Goal: Task Accomplishment & Management: Manage account settings

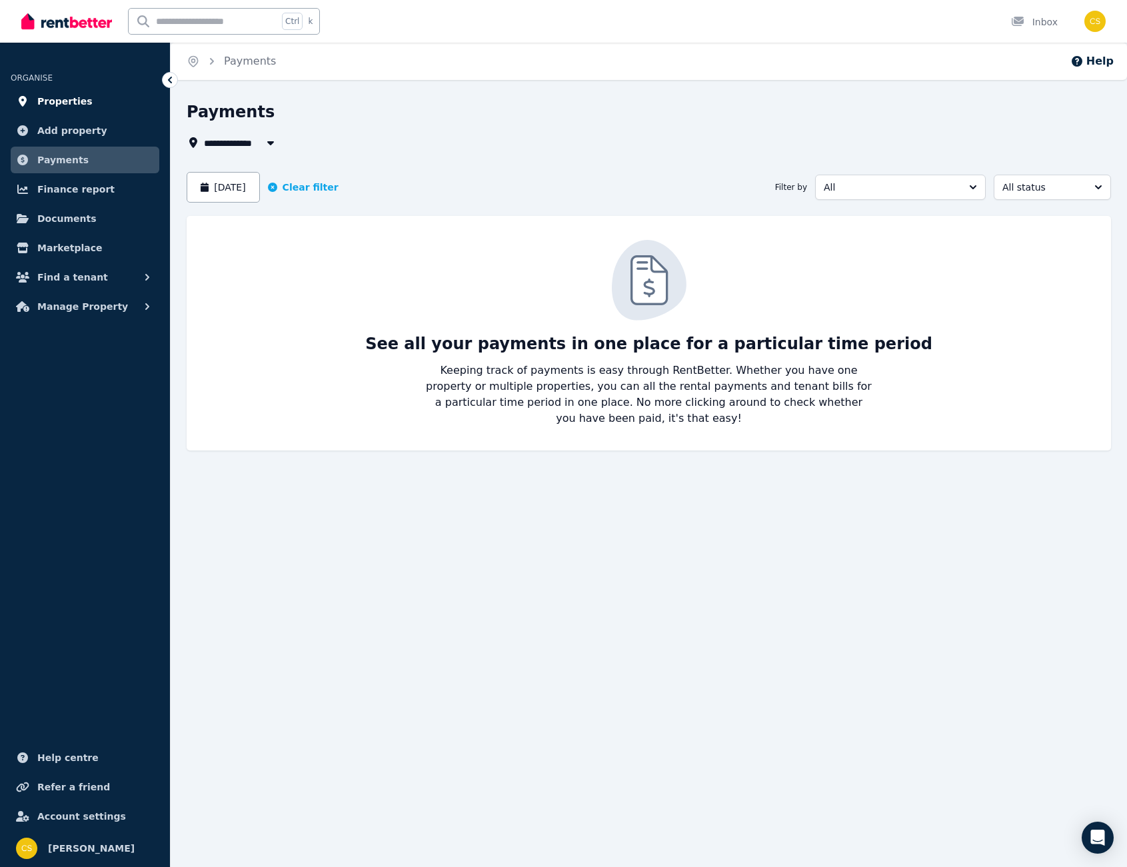
click at [61, 110] on link "Properties" at bounding box center [85, 101] width 149 height 27
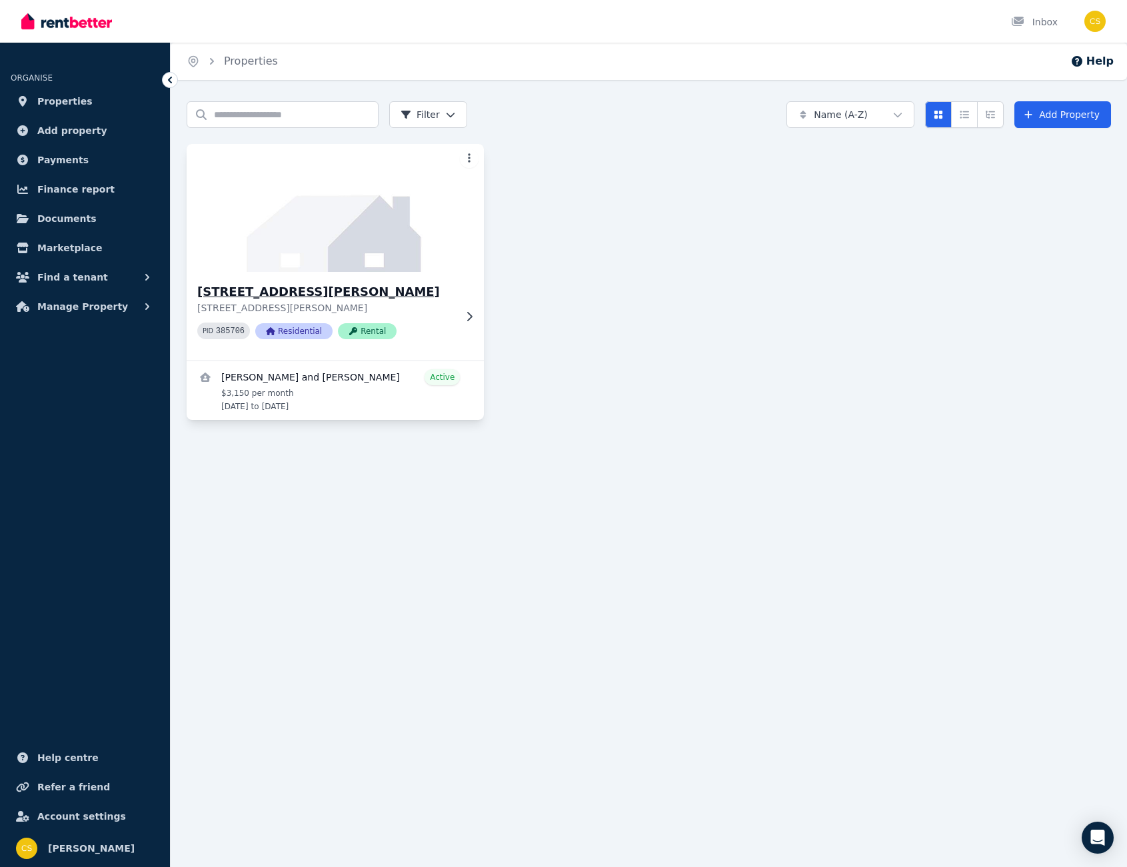
click at [408, 253] on img at bounding box center [335, 208] width 313 height 135
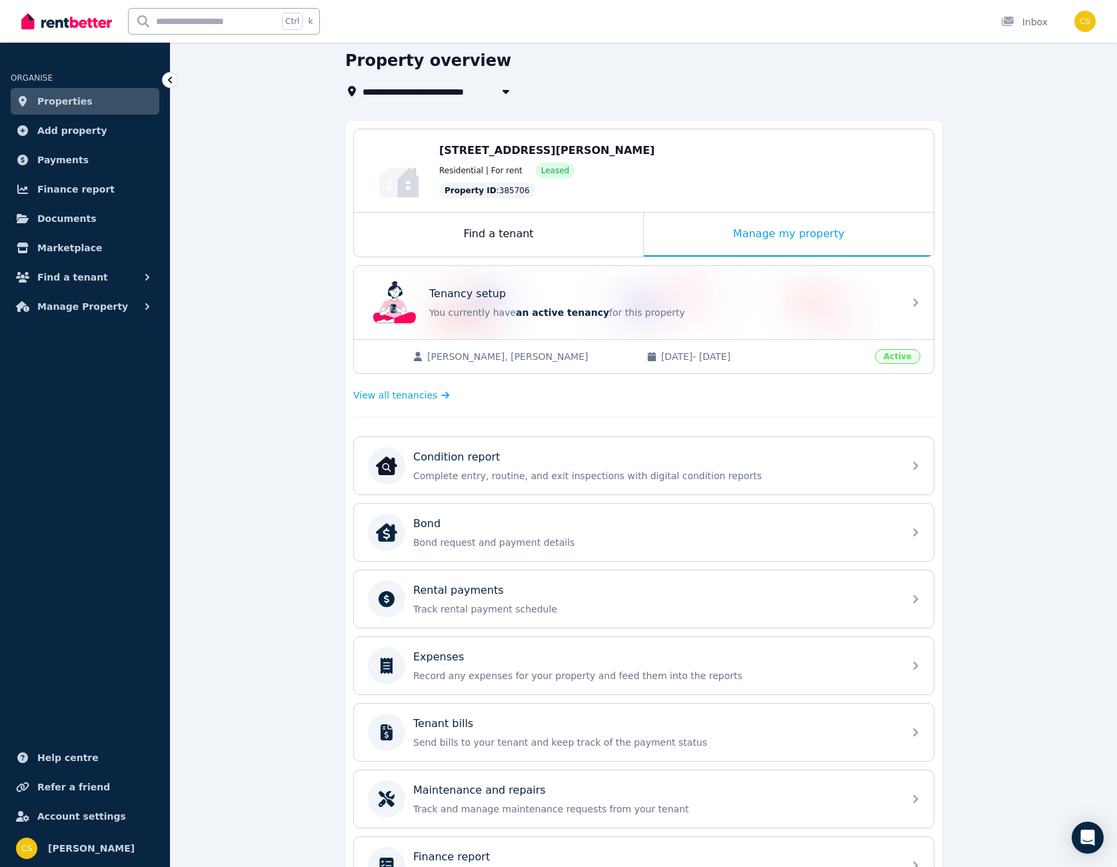
scroll to position [67, 0]
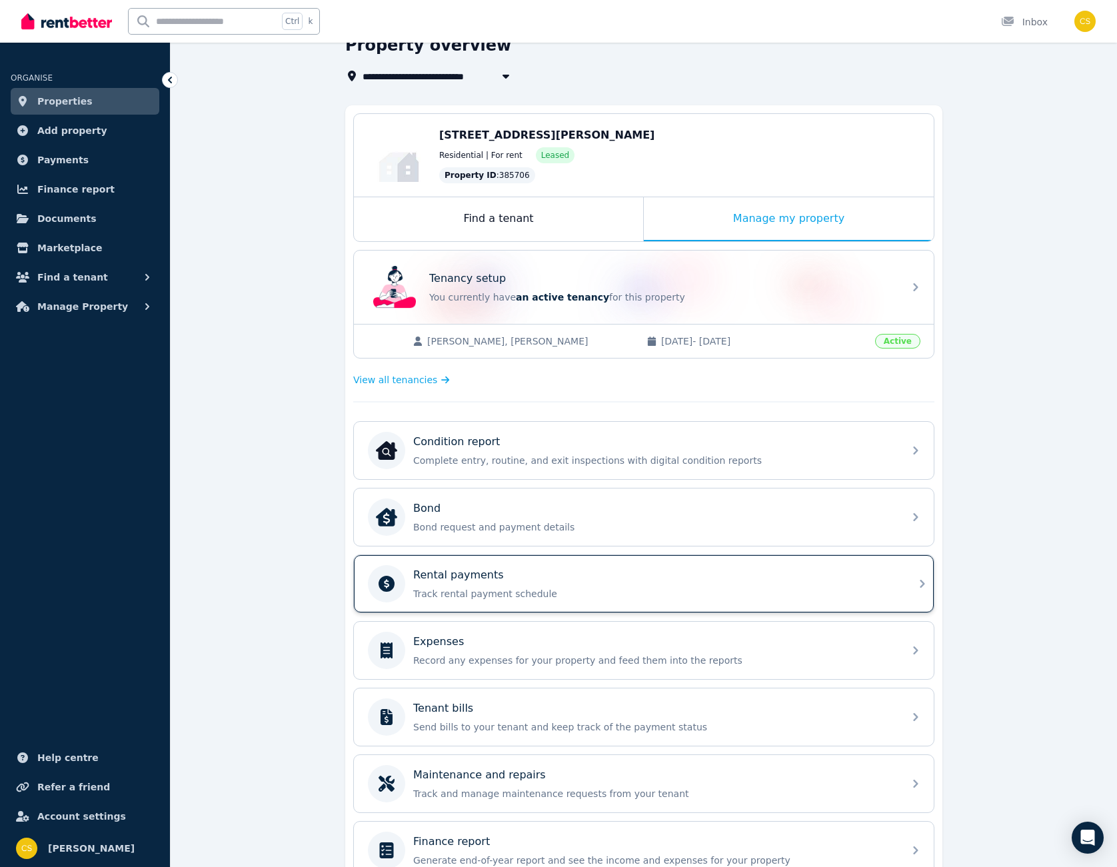
click at [581, 584] on div "Rental payments Track rental payment schedule" at bounding box center [654, 583] width 482 height 33
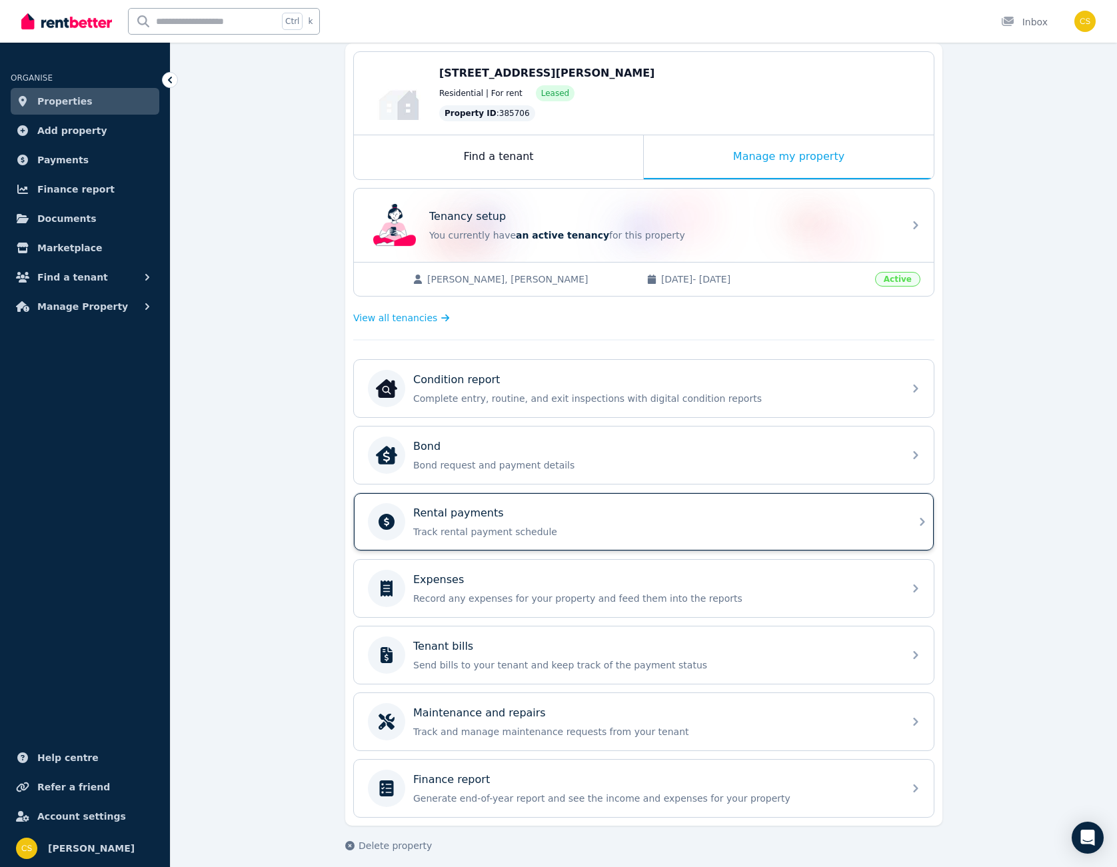
scroll to position [133, 0]
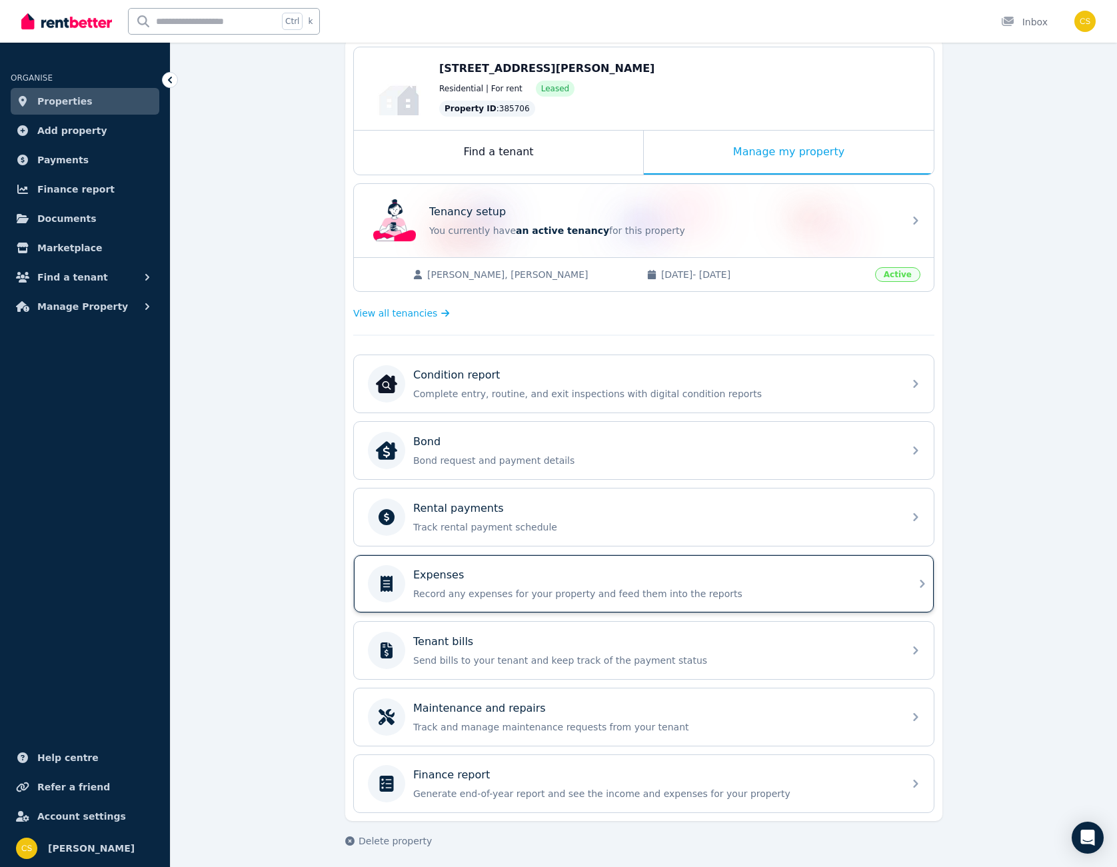
click at [555, 584] on div "Expenses Record any expenses for your property and feed them into the reports" at bounding box center [654, 583] width 482 height 33
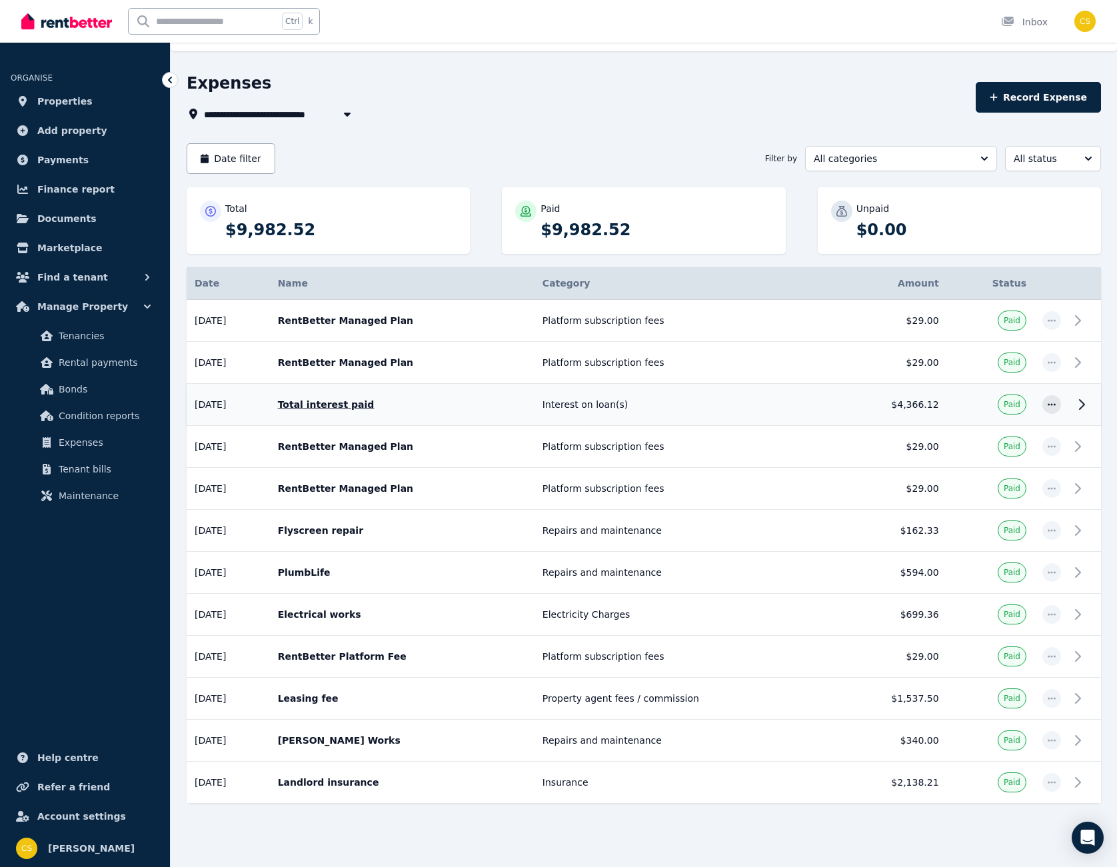
scroll to position [37, 0]
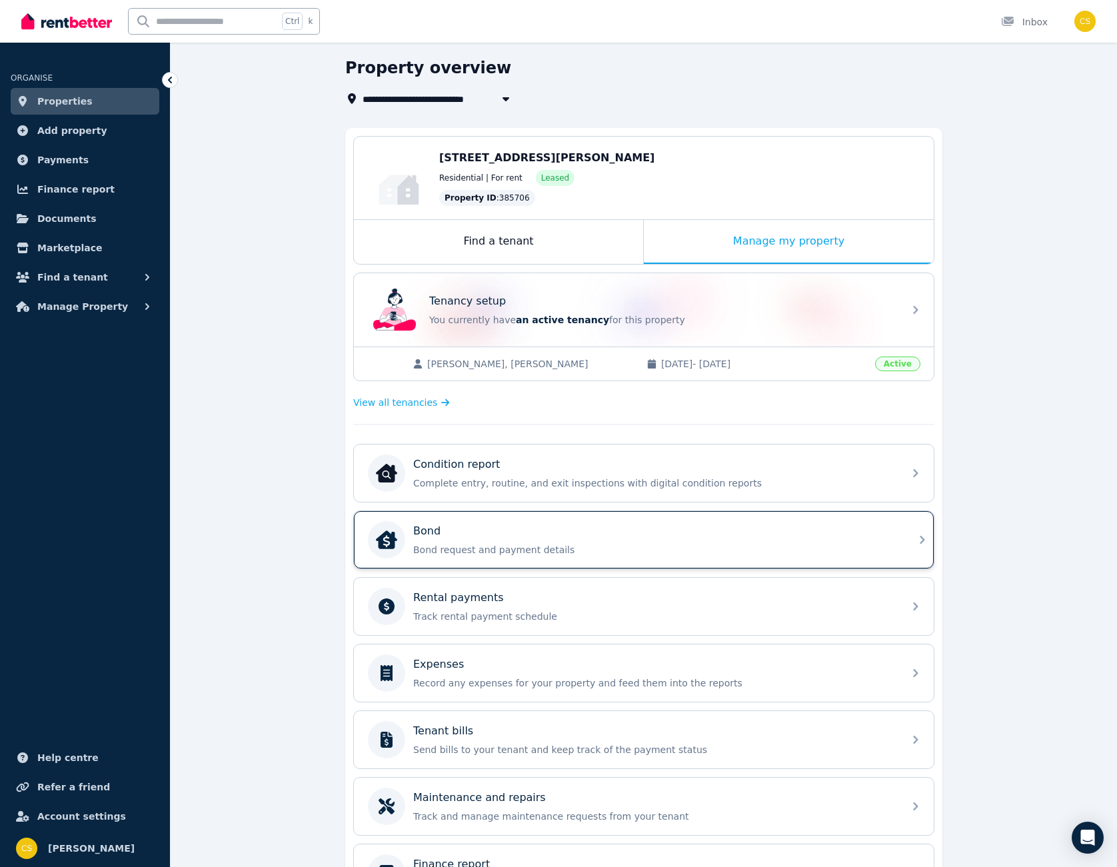
scroll to position [133, 0]
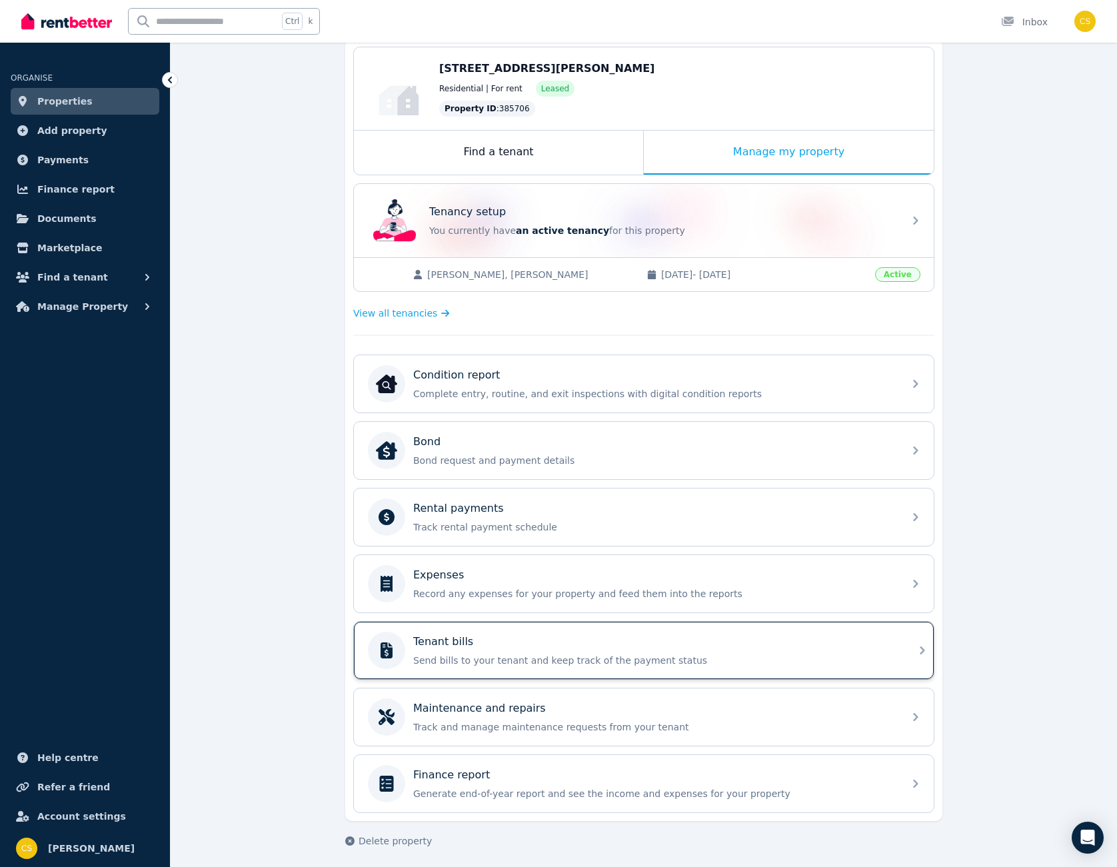
click at [588, 655] on p "Send bills to your tenant and keep track of the payment status" at bounding box center [654, 660] width 482 height 13
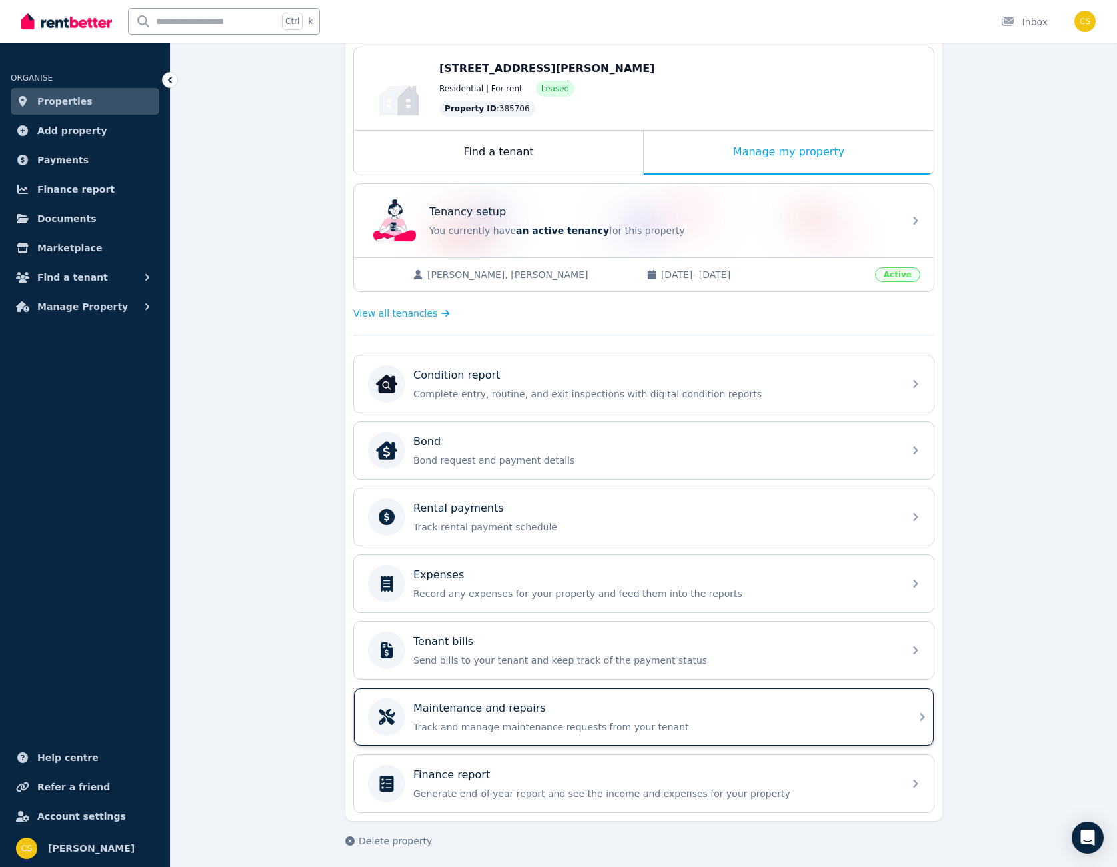
scroll to position [138, 0]
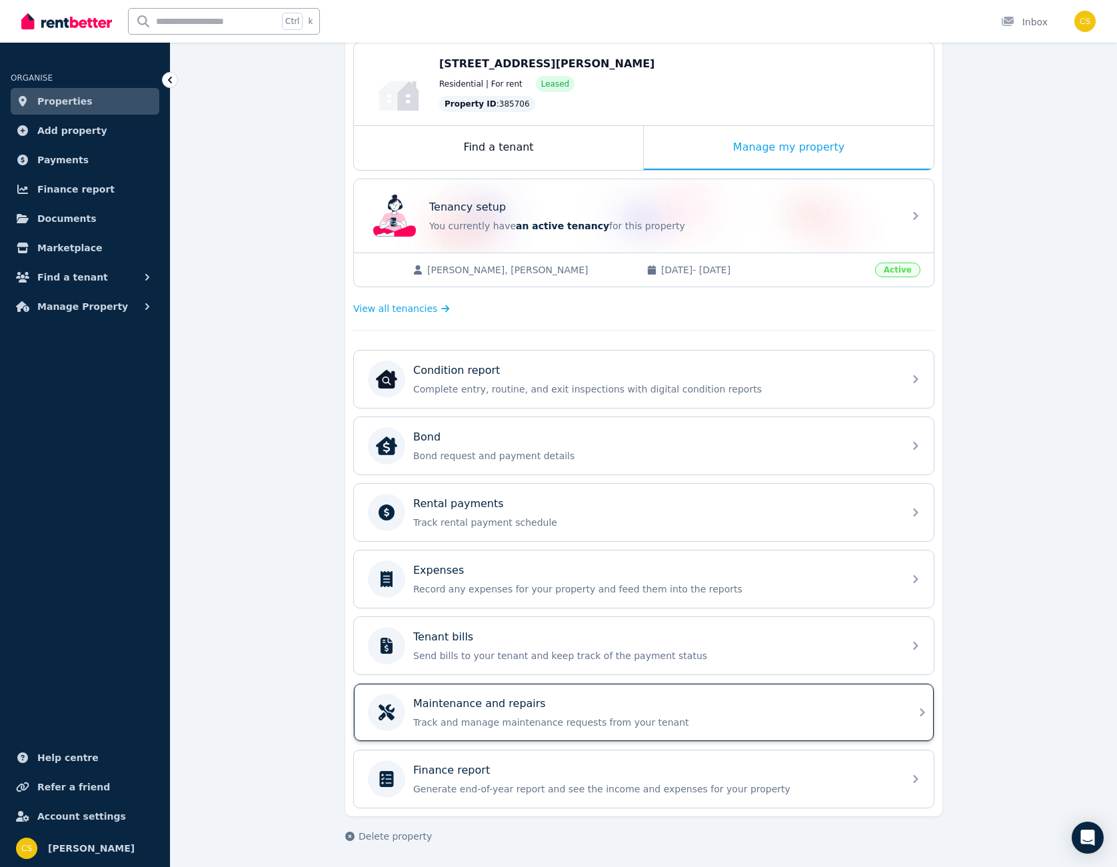
click at [553, 705] on div "Maintenance and repairs" at bounding box center [654, 704] width 482 height 16
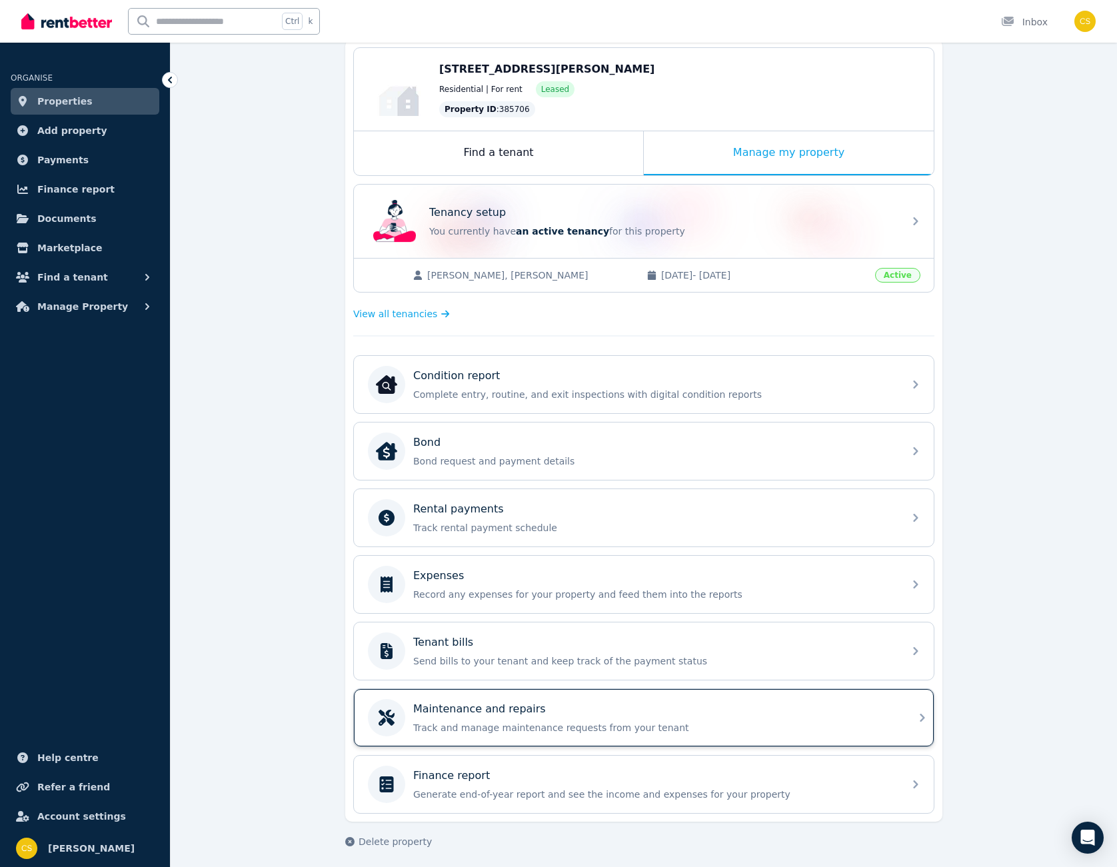
scroll to position [138, 0]
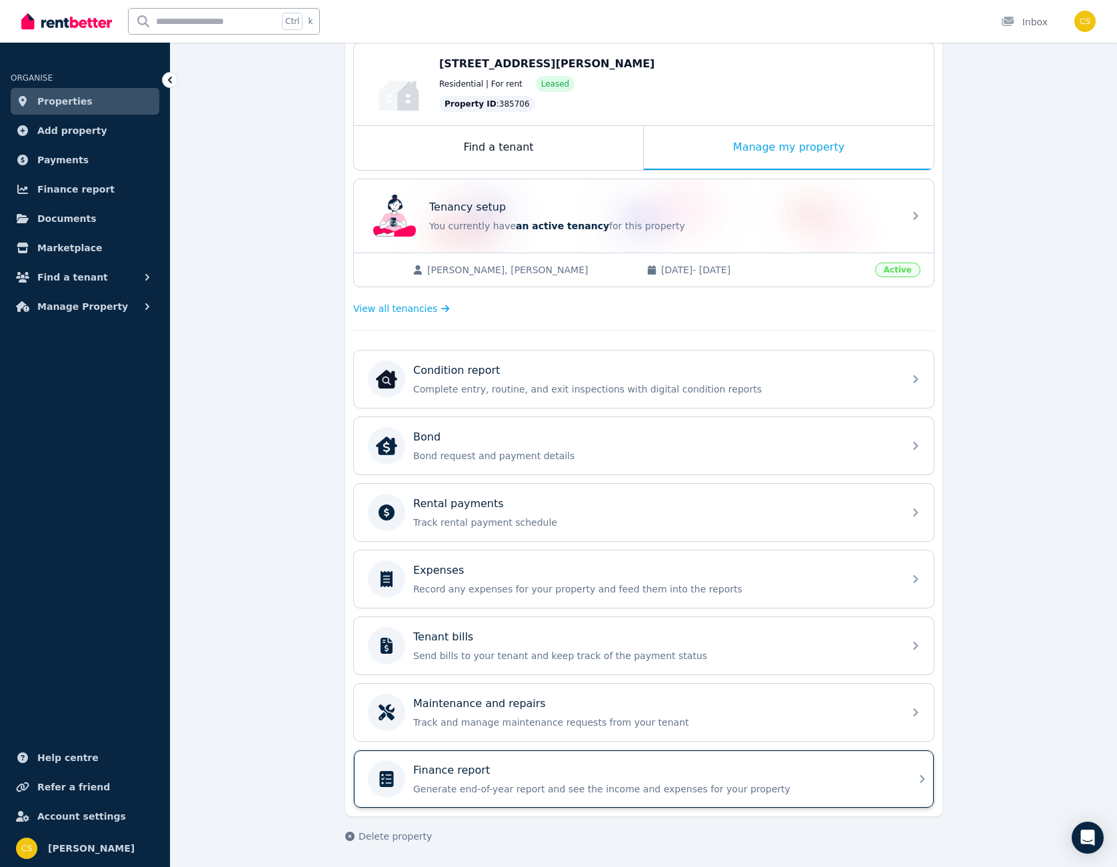
click at [490, 783] on p "Generate end-of-year report and see the income and expenses for your property" at bounding box center [654, 788] width 482 height 13
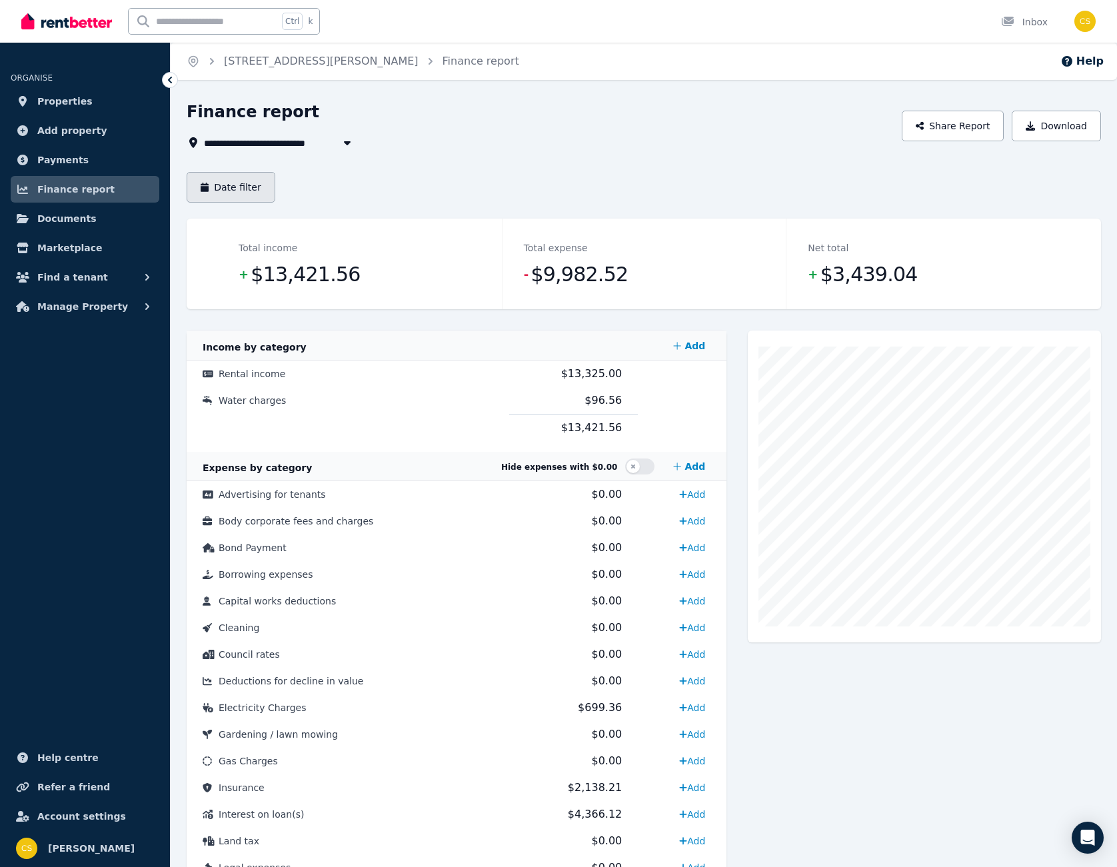
click at [243, 185] on button "Date filter" at bounding box center [231, 187] width 89 height 31
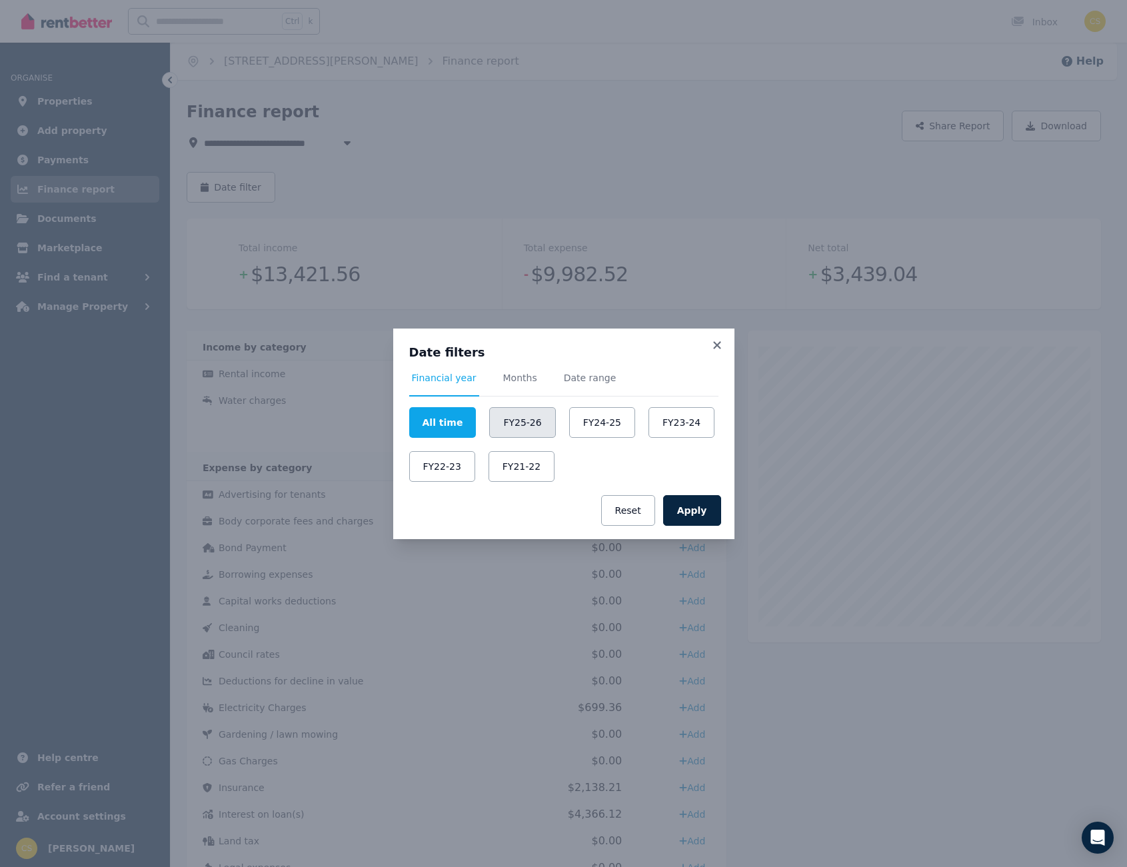
click at [498, 420] on button "FY25-26" at bounding box center [522, 422] width 66 height 31
click at [716, 340] on icon at bounding box center [716, 345] width 13 height 12
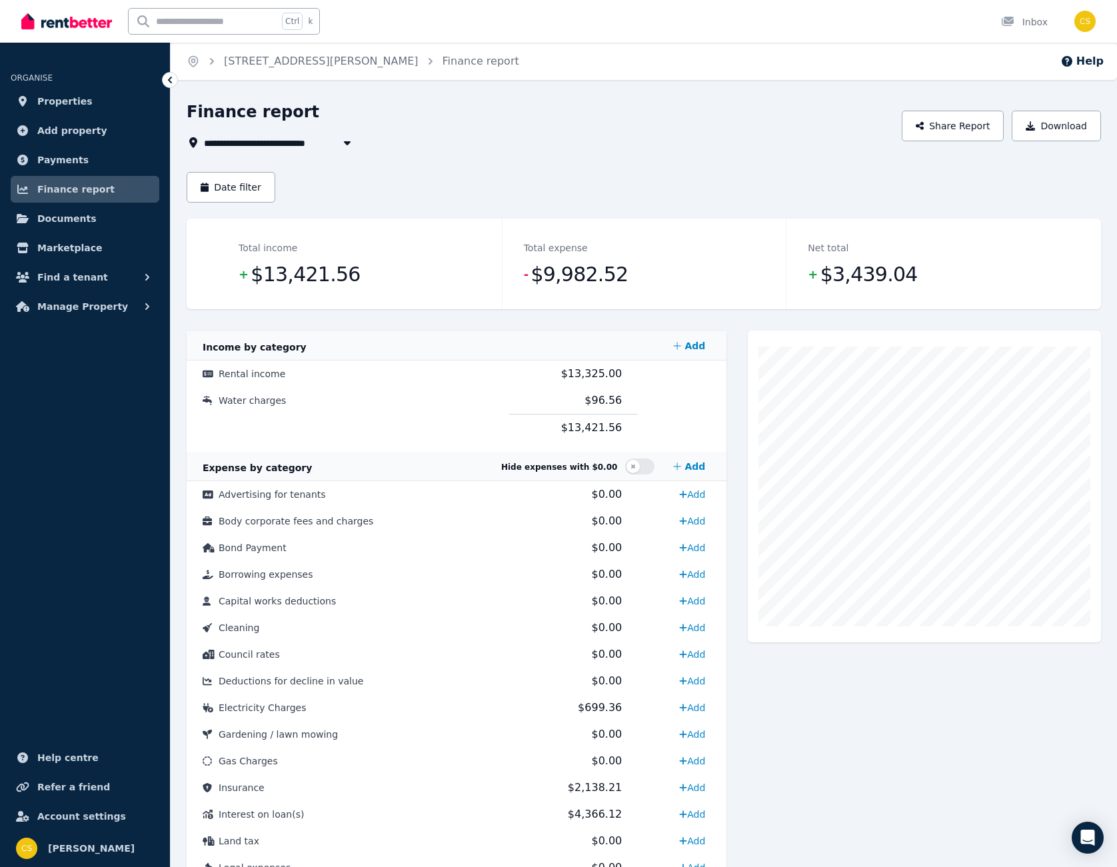
click at [578, 279] on span "$9,982.52" at bounding box center [578, 274] width 97 height 27
drag, startPoint x: 626, startPoint y: 279, endPoint x: 524, endPoint y: 267, distance: 103.2
click at [524, 267] on dd "- $9,982.52" at bounding box center [644, 274] width 241 height 27
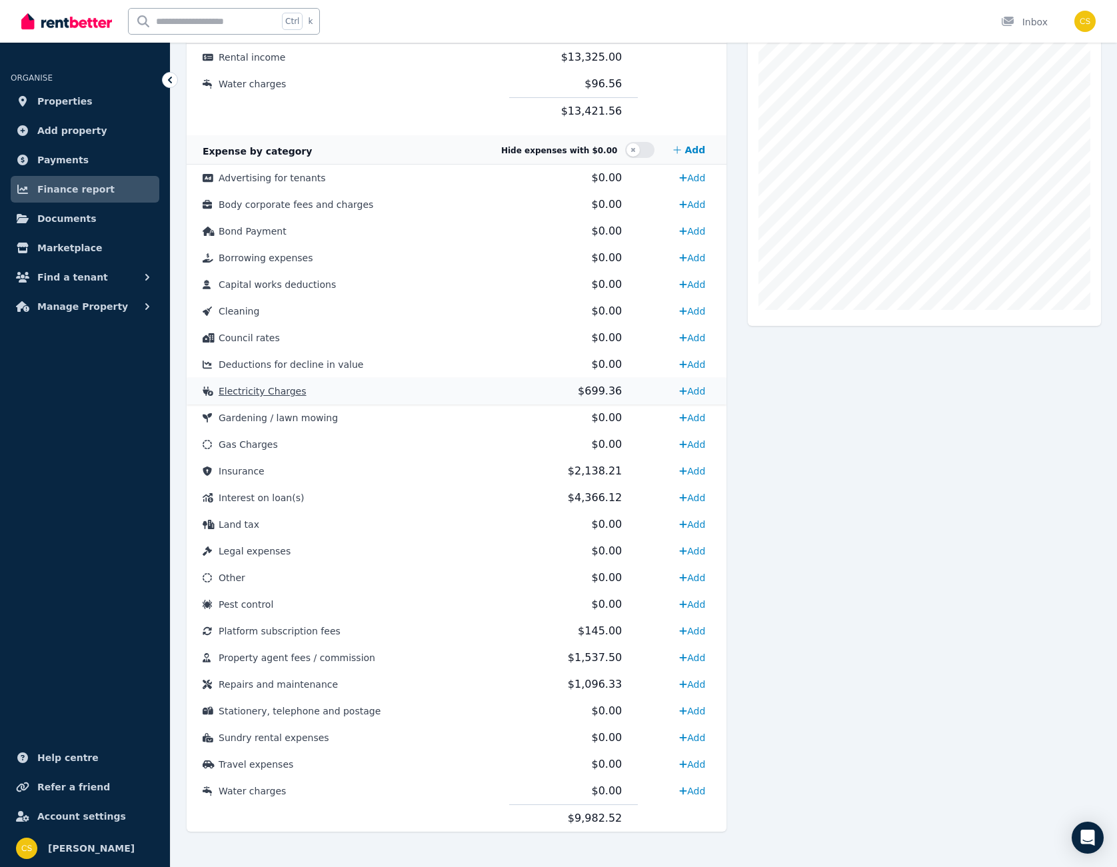
scroll to position [327, 0]
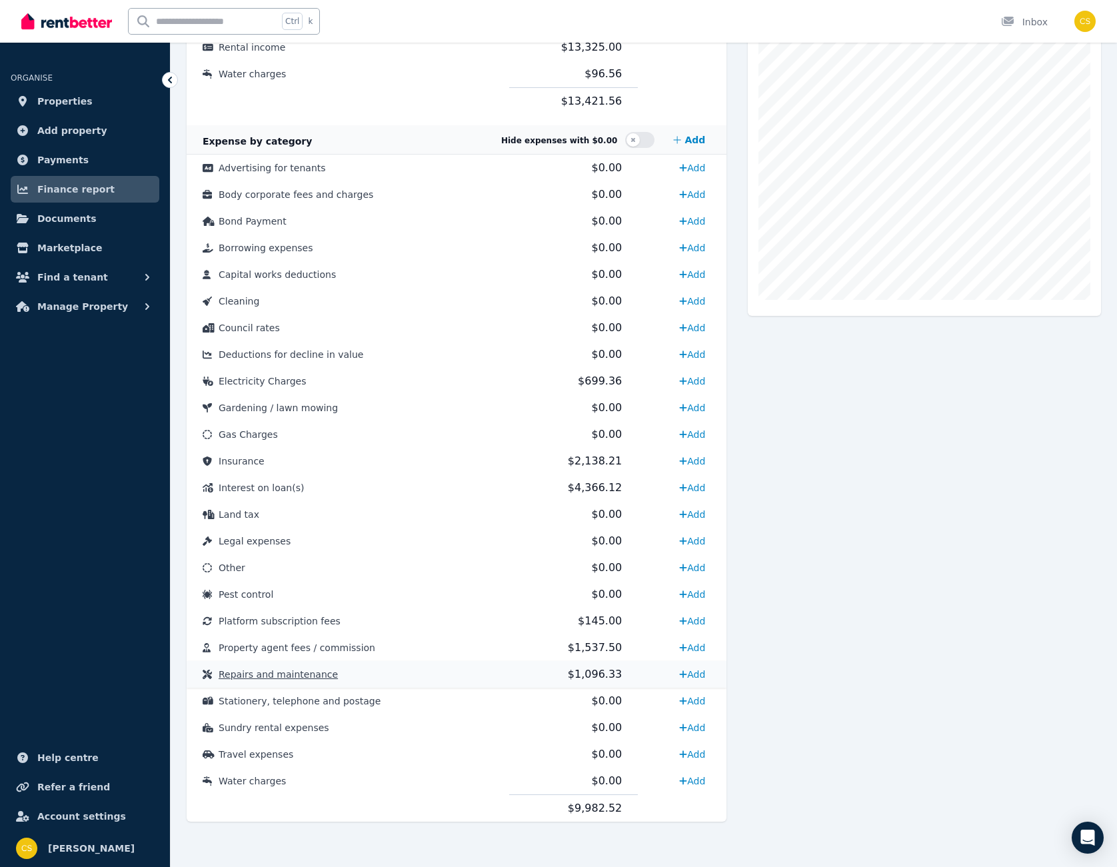
click at [325, 674] on td "Repairs and maintenance" at bounding box center [348, 674] width 323 height 27
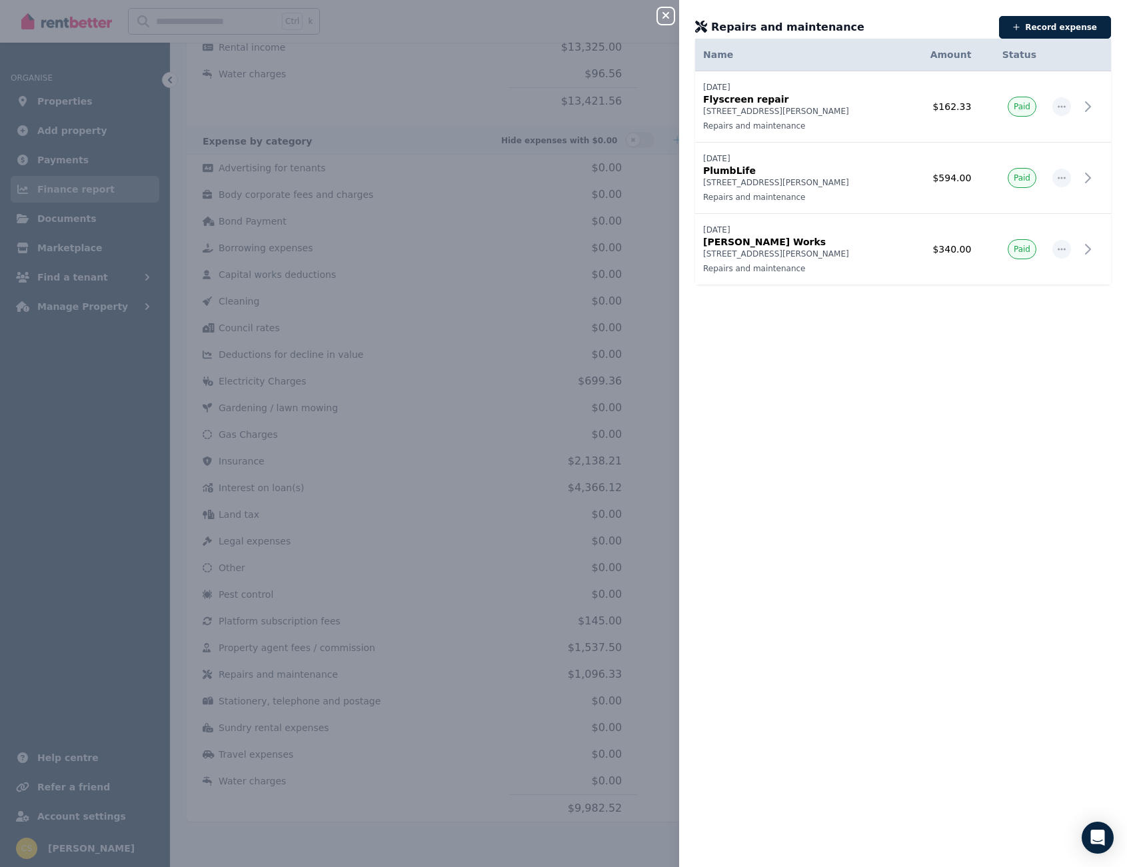
click at [670, 19] on icon "button" at bounding box center [666, 15] width 16 height 11
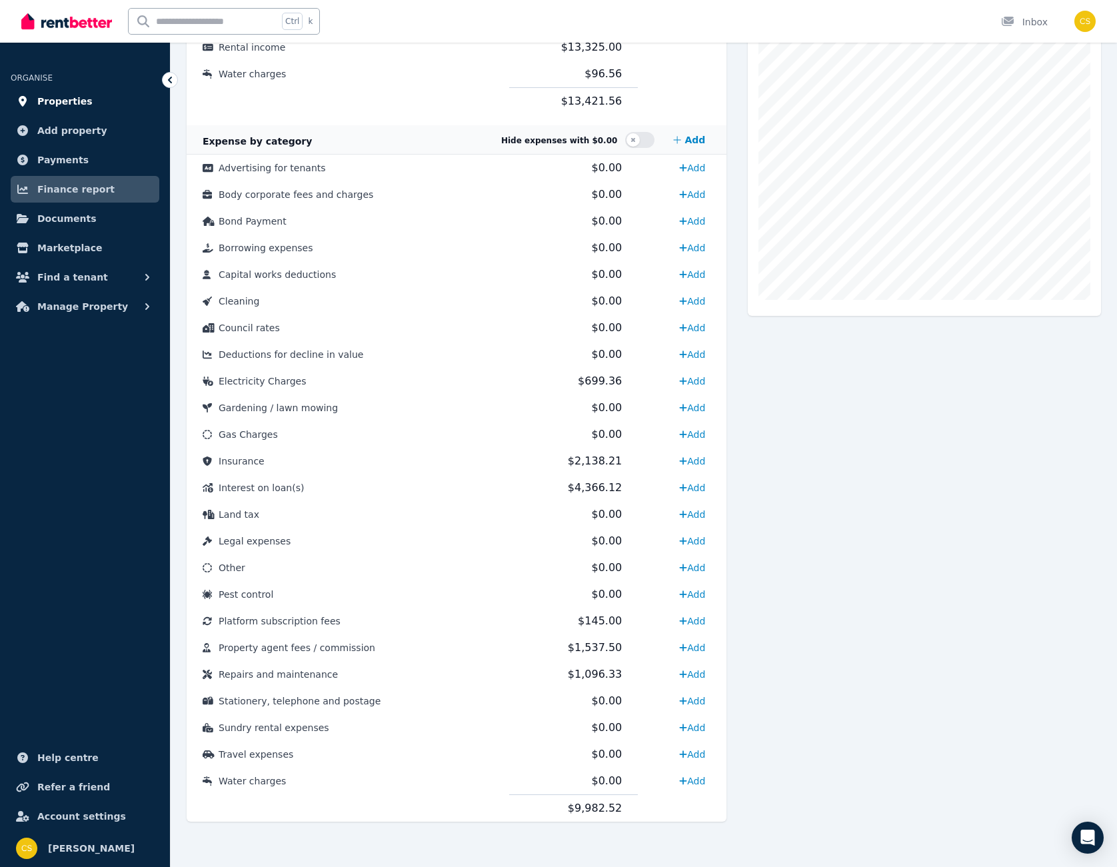
click at [95, 99] on link "Properties" at bounding box center [85, 101] width 149 height 27
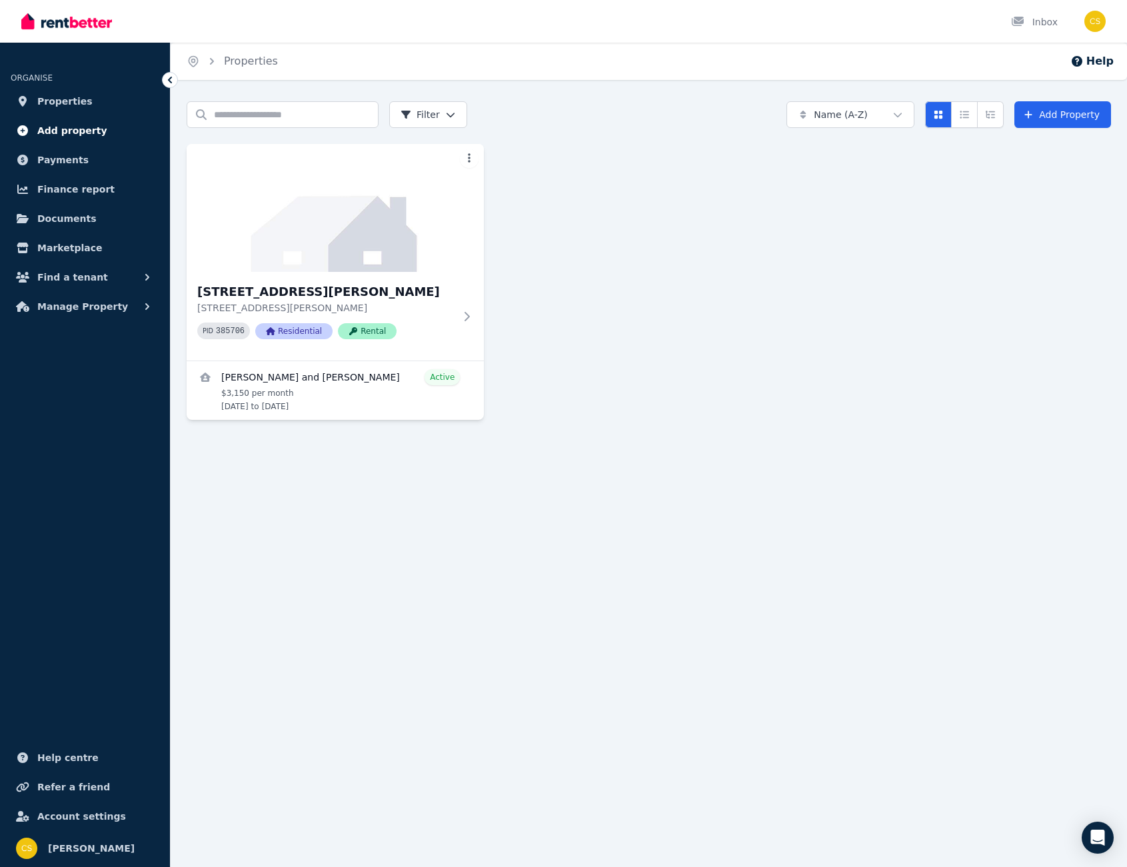
click at [93, 136] on span "Add property" at bounding box center [72, 131] width 70 height 16
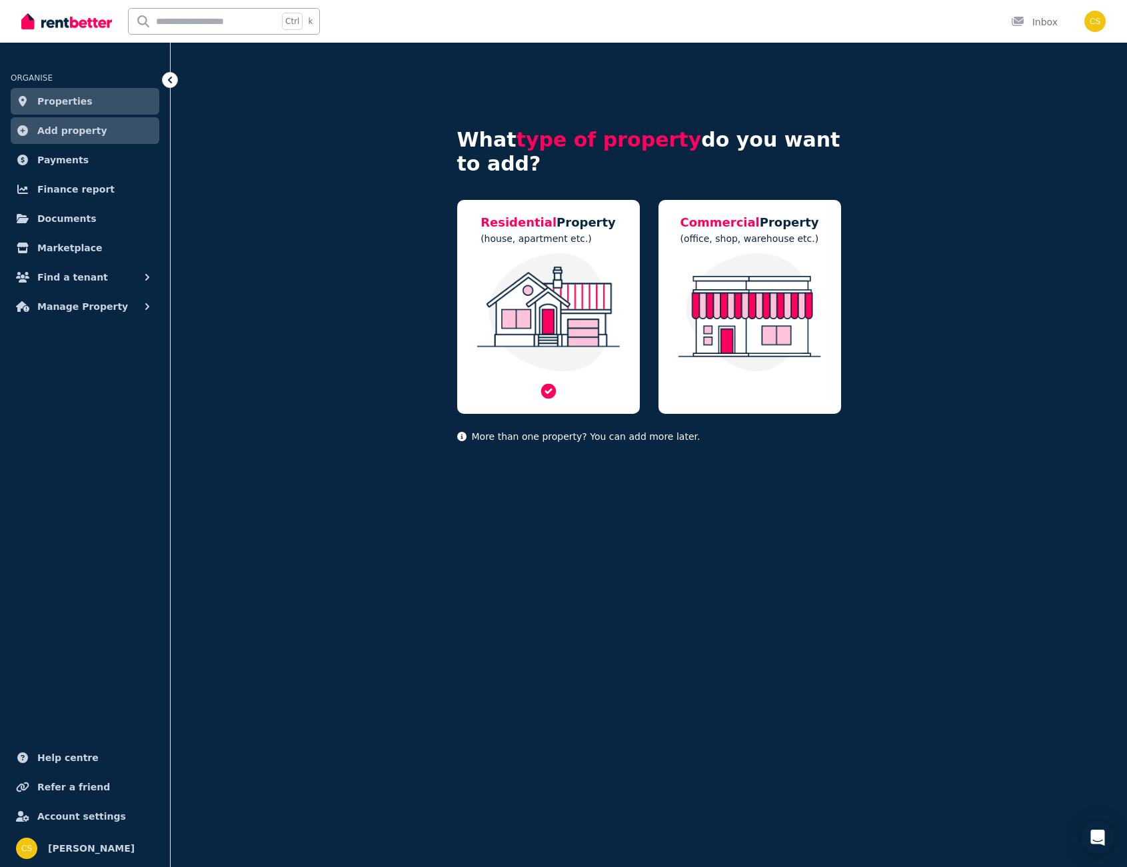
click at [557, 291] on img at bounding box center [548, 312] width 156 height 119
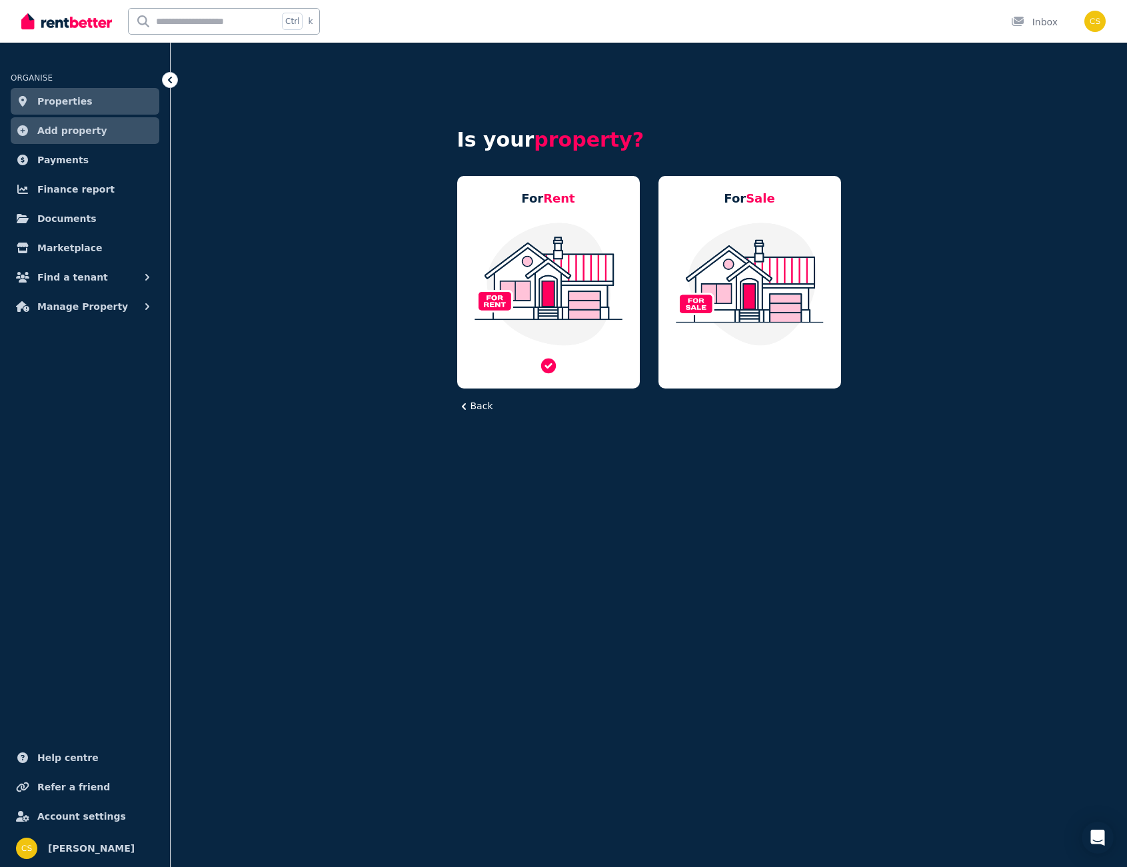
click at [571, 263] on img at bounding box center [548, 283] width 156 height 125
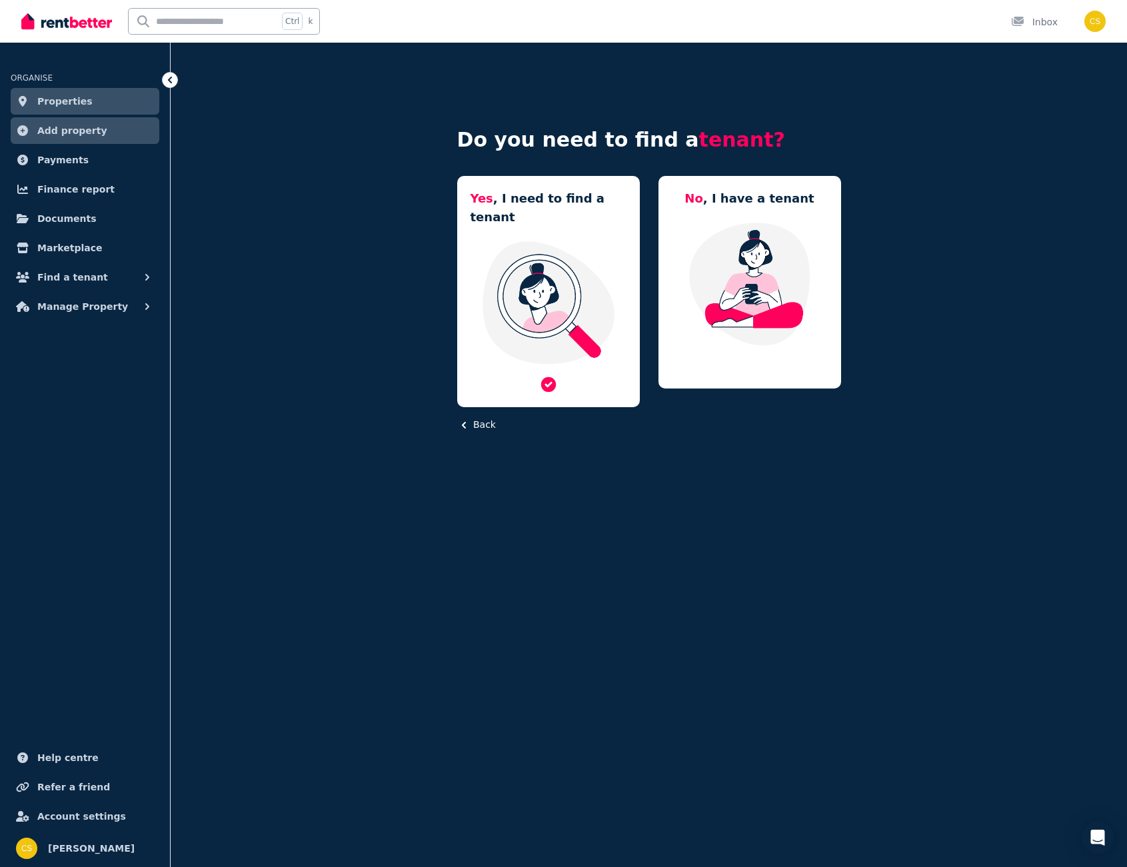
click at [528, 240] on img at bounding box center [548, 302] width 156 height 125
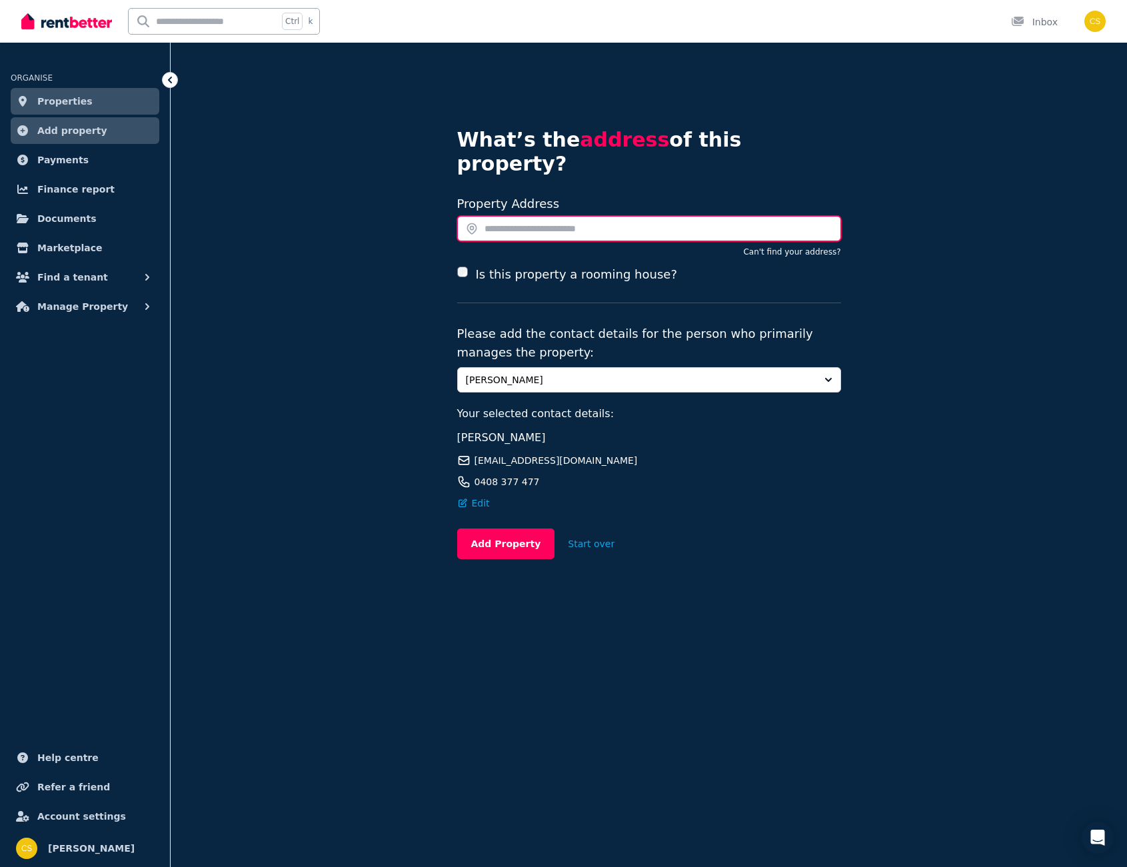
click at [542, 216] on input "text" at bounding box center [649, 228] width 384 height 25
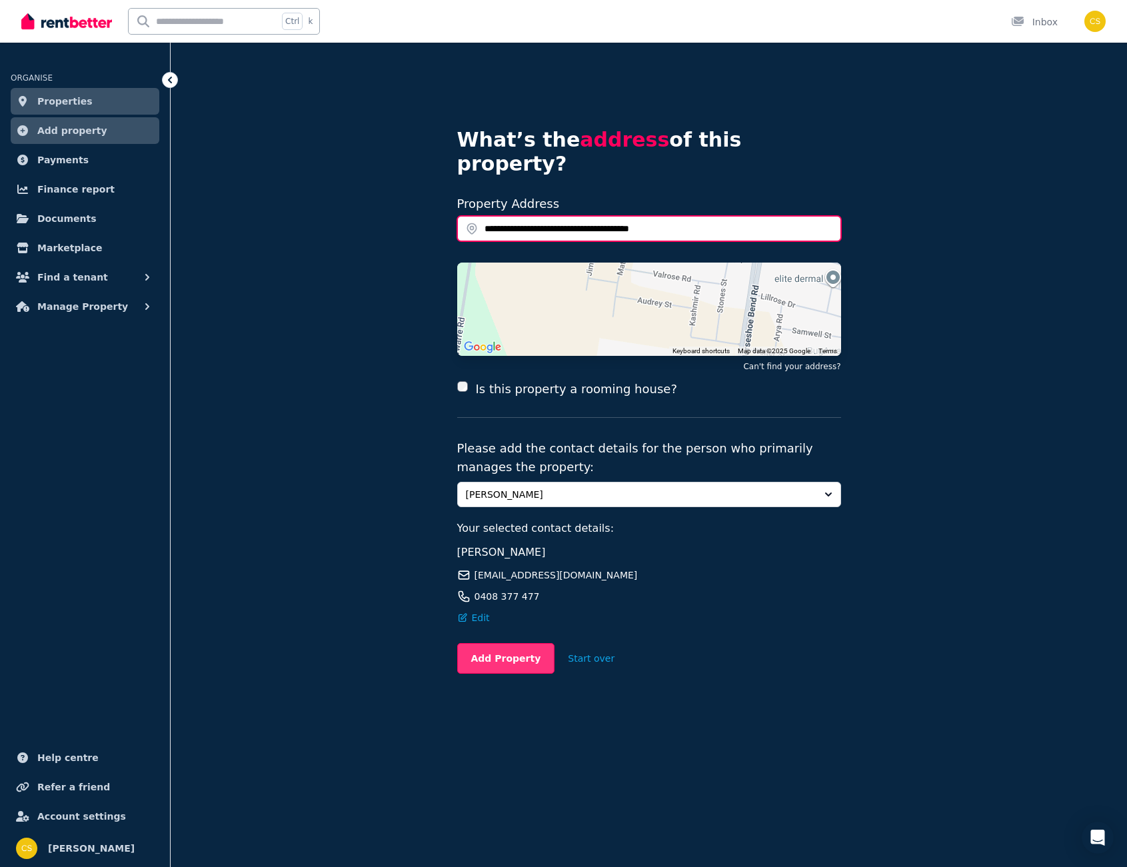
type input "**********"
click at [506, 643] on button "Add Property" at bounding box center [506, 658] width 98 height 31
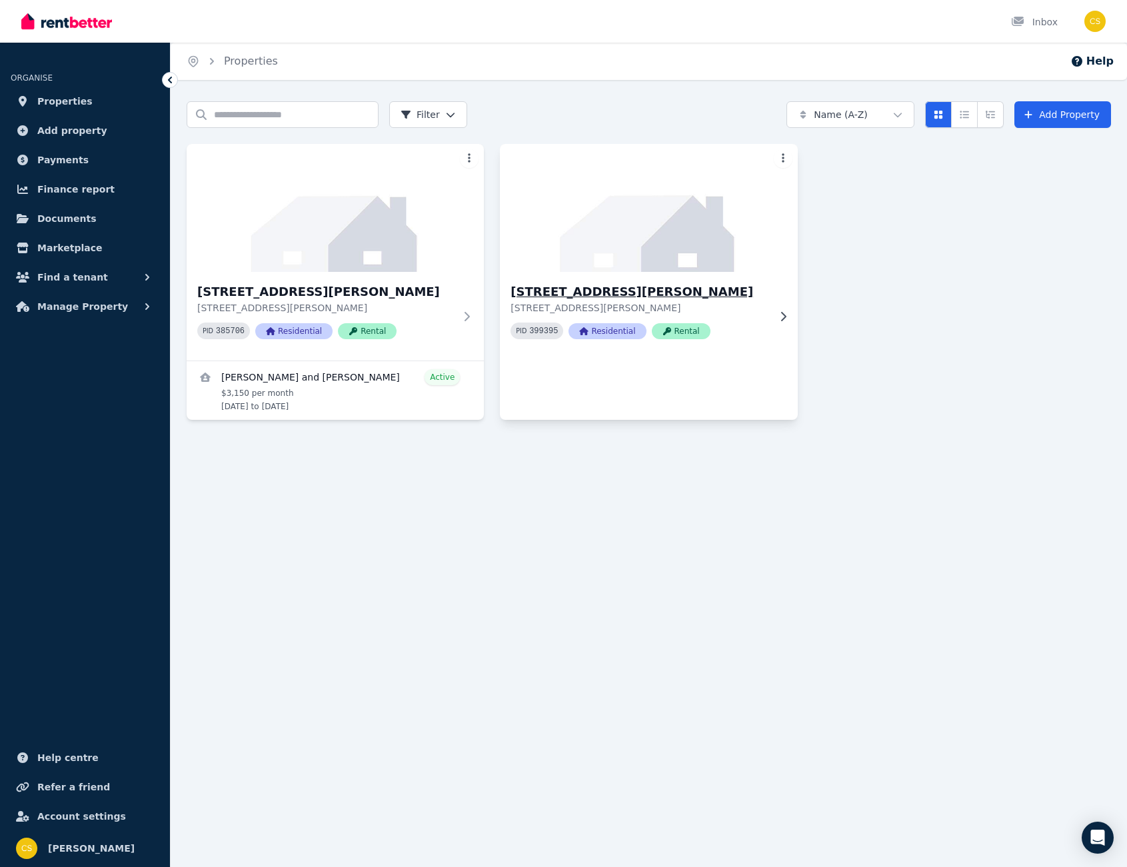
click at [767, 310] on p "[STREET_ADDRESS][PERSON_NAME]" at bounding box center [638, 307] width 257 height 13
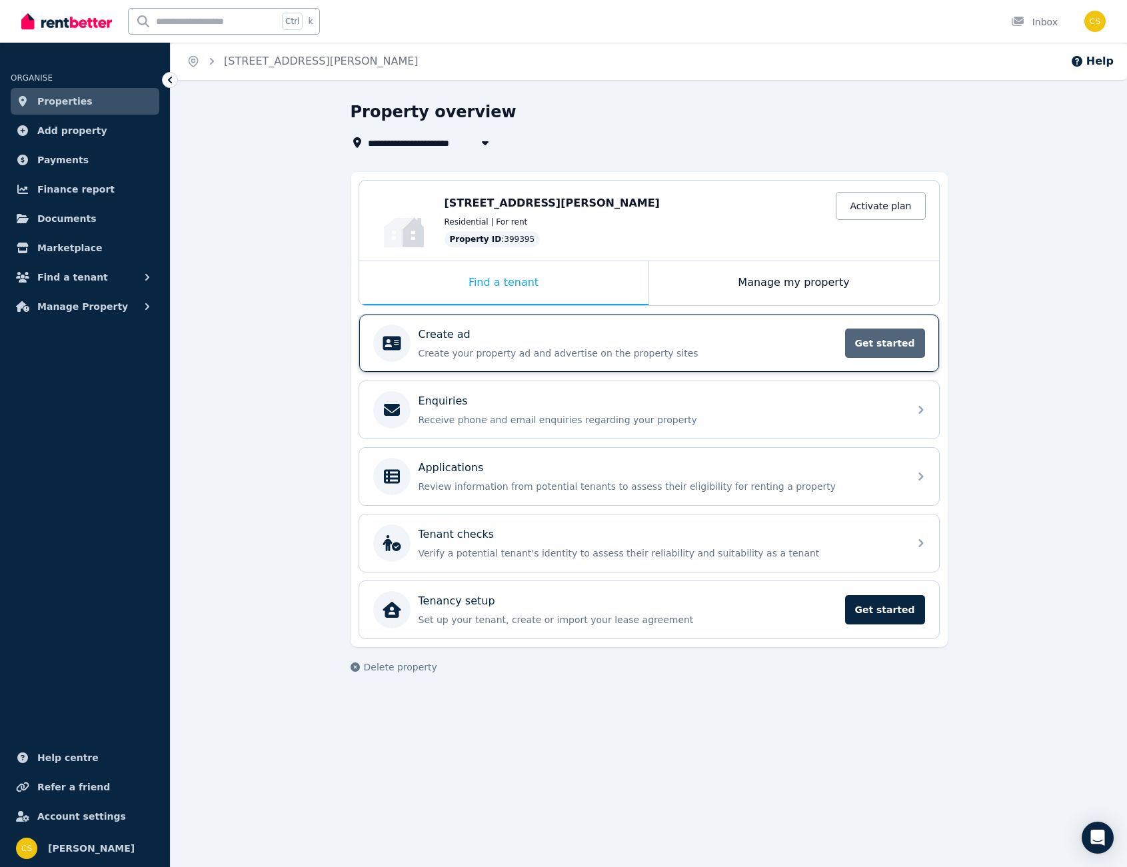
click at [866, 337] on span "Get started" at bounding box center [885, 343] width 80 height 29
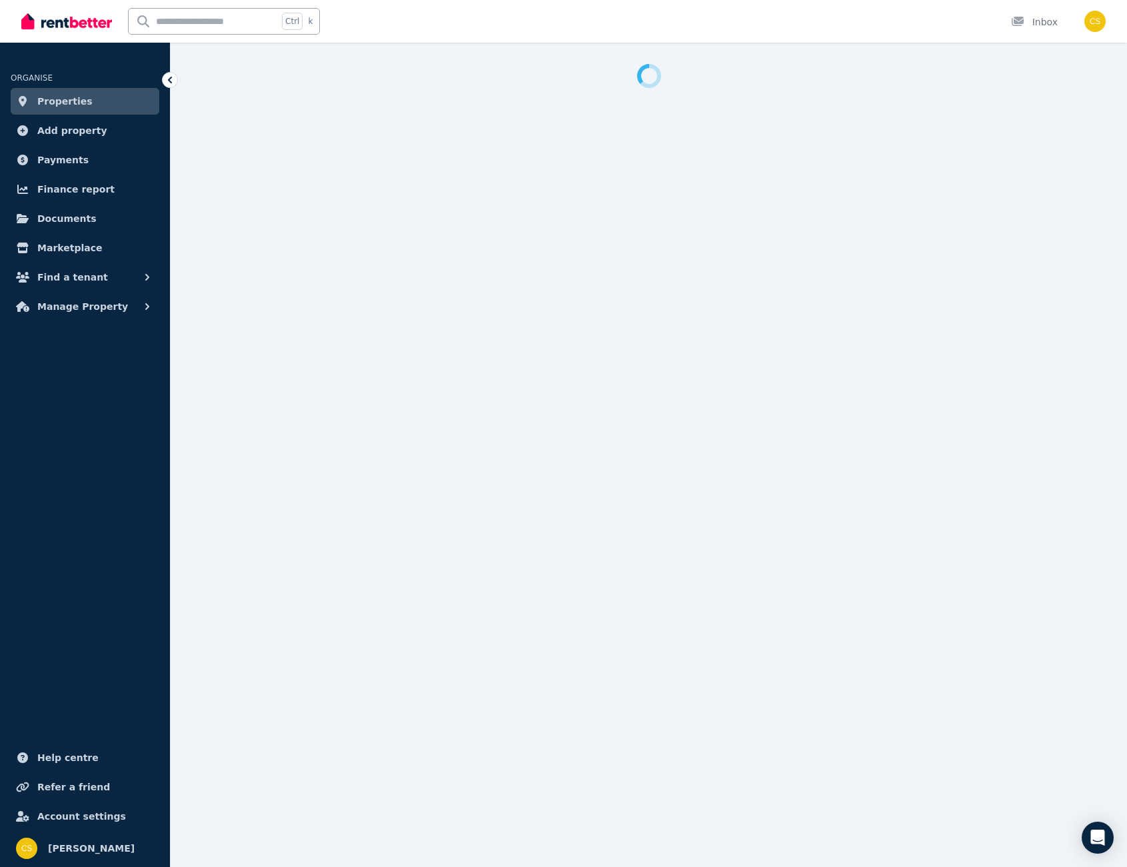
select select "***"
select select "**********"
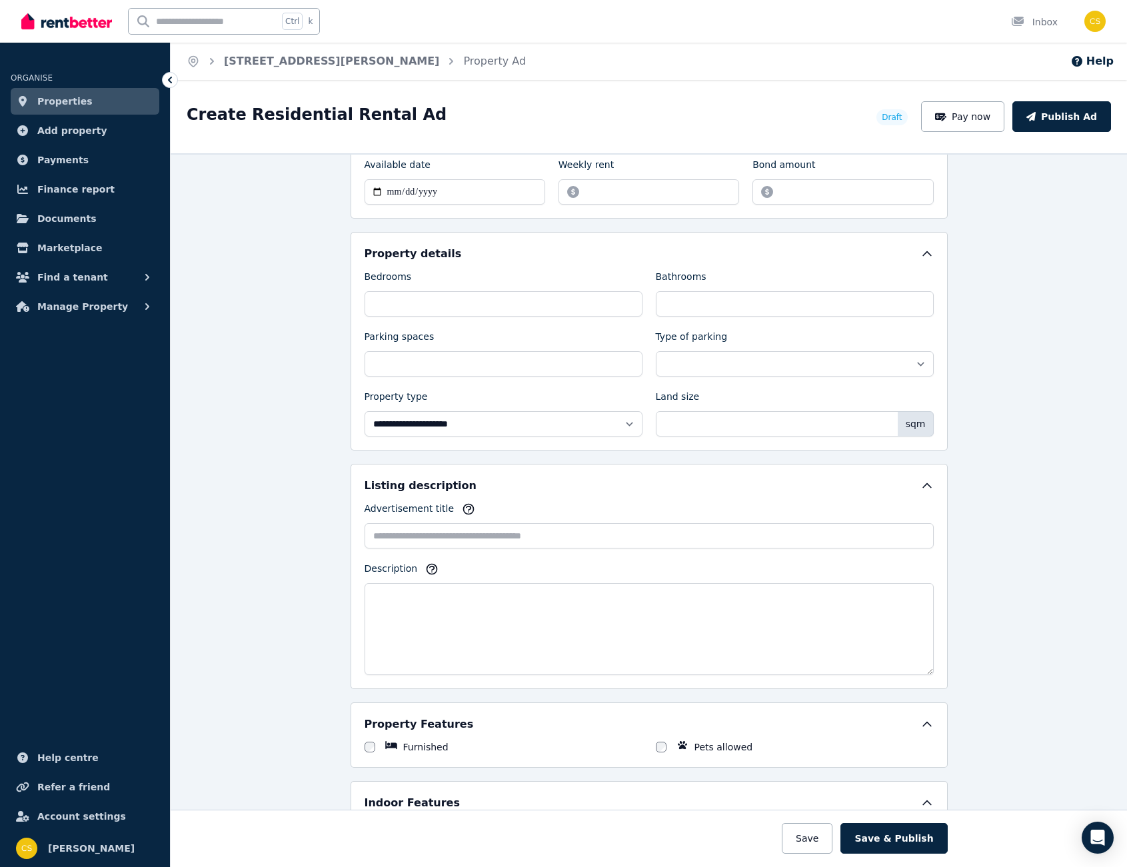
scroll to position [466, 0]
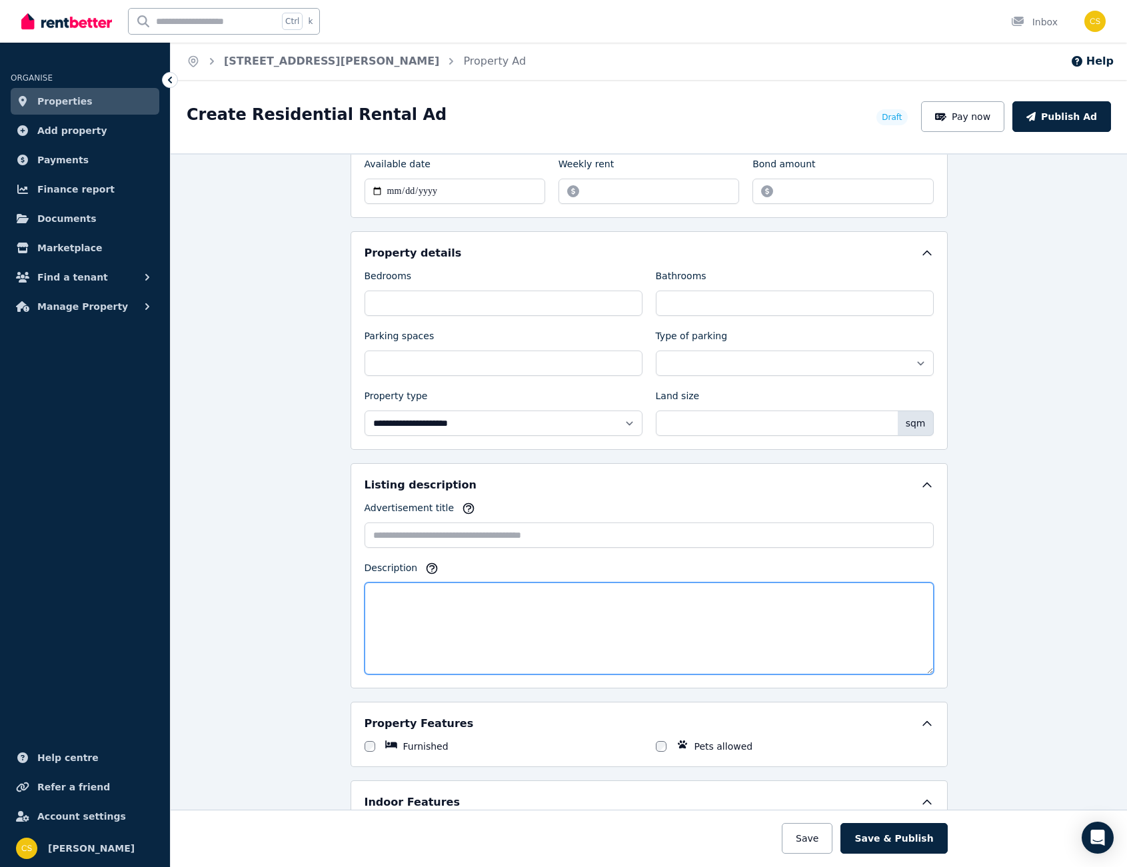
click at [442, 602] on textarea "Description" at bounding box center [648, 628] width 569 height 92
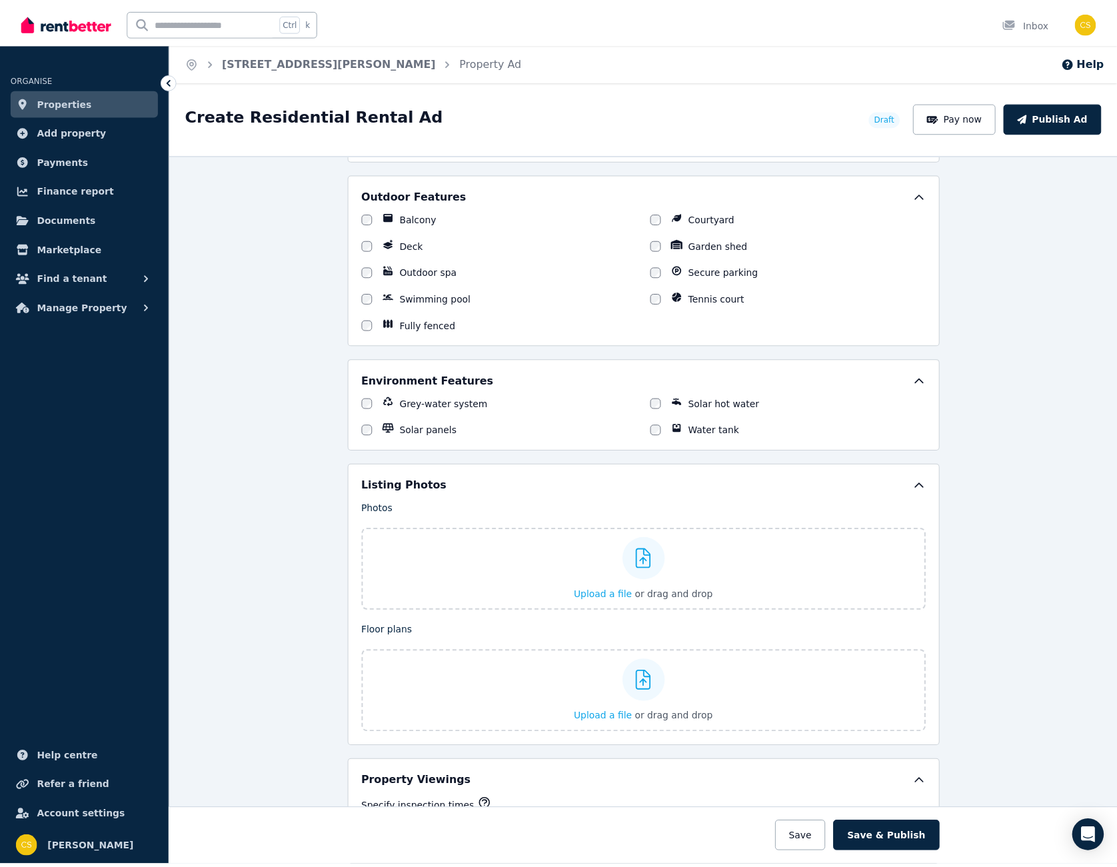
scroll to position [952, 0]
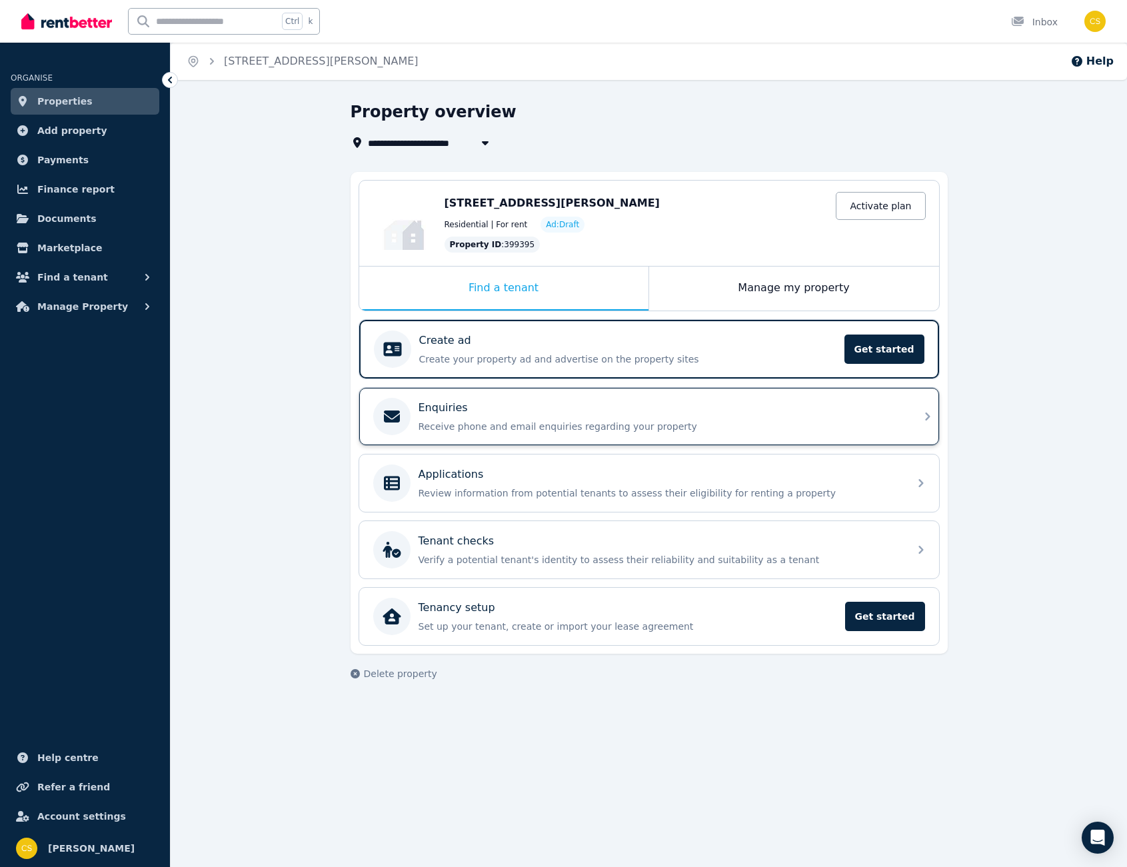
click at [747, 414] on div "Enquiries" at bounding box center [659, 408] width 482 height 16
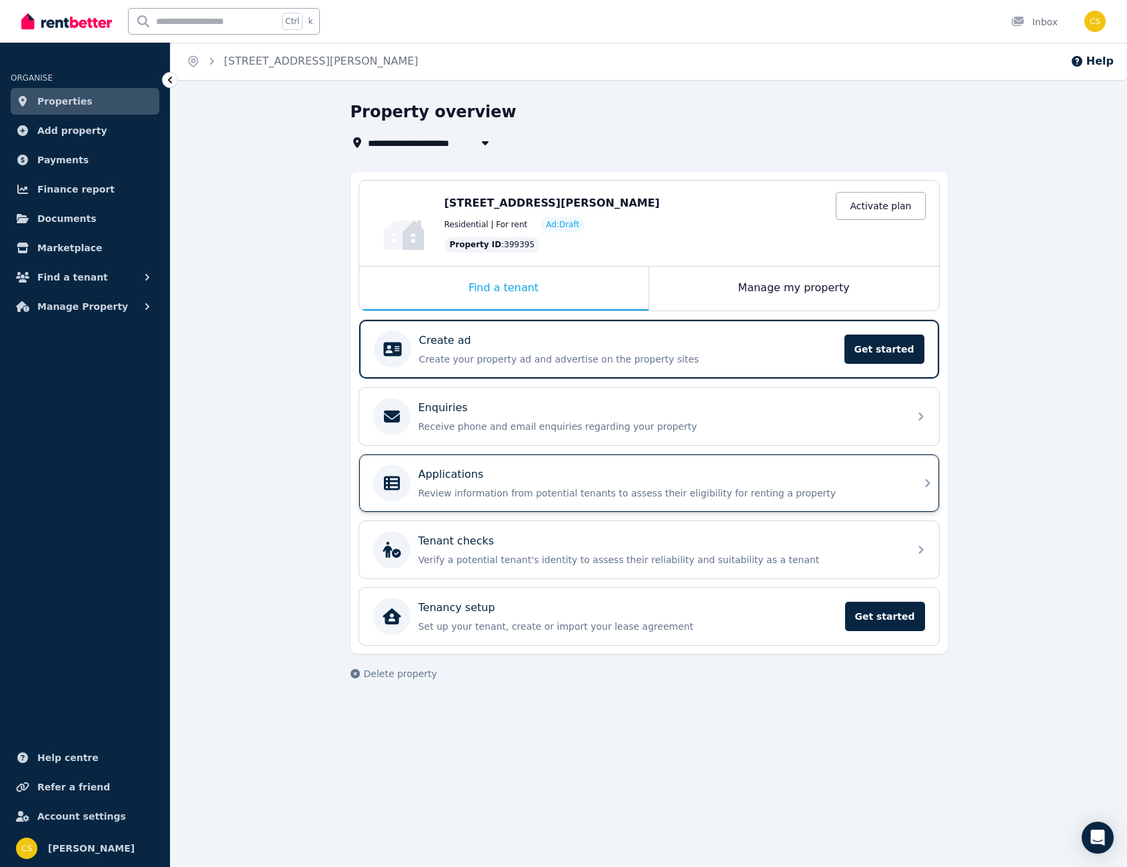
click at [650, 507] on div "Applications Review information from potential tenants to assess their eligibil…" at bounding box center [649, 482] width 580 height 57
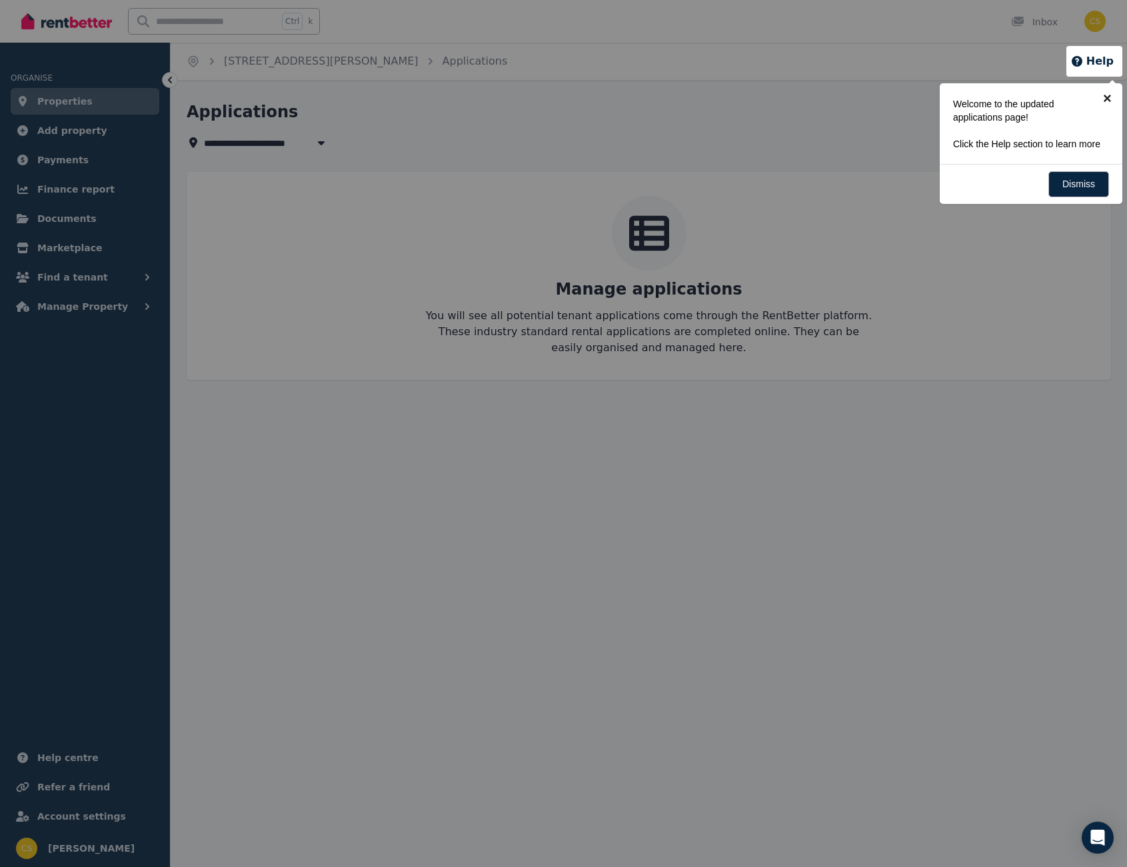
click at [1095, 92] on link "×" at bounding box center [1107, 98] width 30 height 30
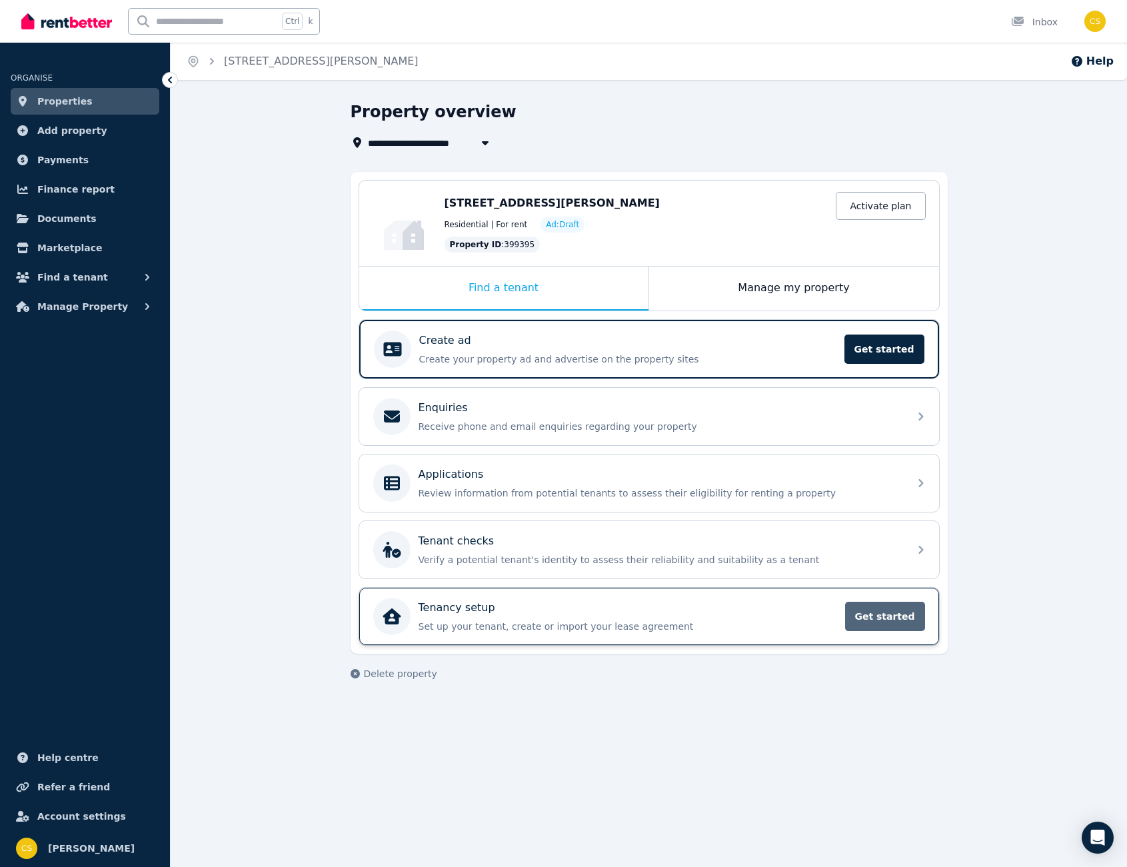
click at [858, 618] on span "Get started" at bounding box center [885, 616] width 80 height 29
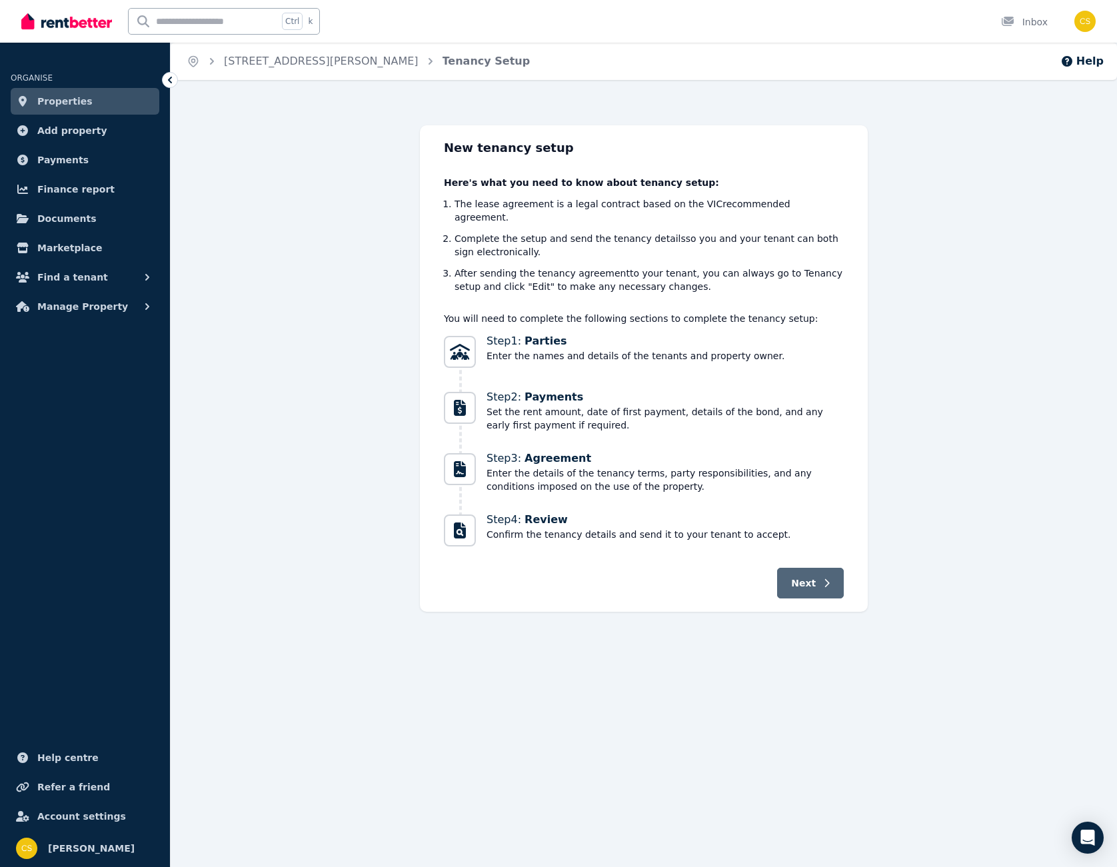
click at [824, 574] on button "Next" at bounding box center [810, 583] width 67 height 31
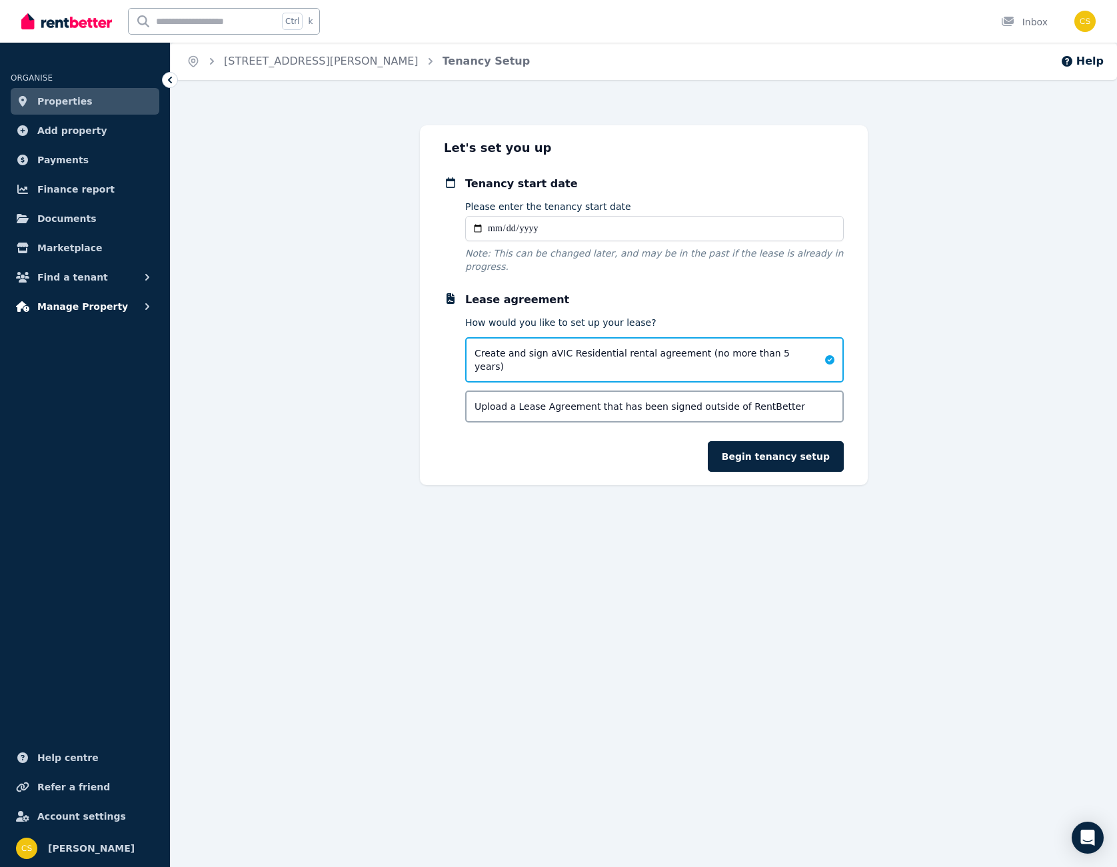
click at [77, 301] on span "Manage Property" at bounding box center [82, 307] width 91 height 16
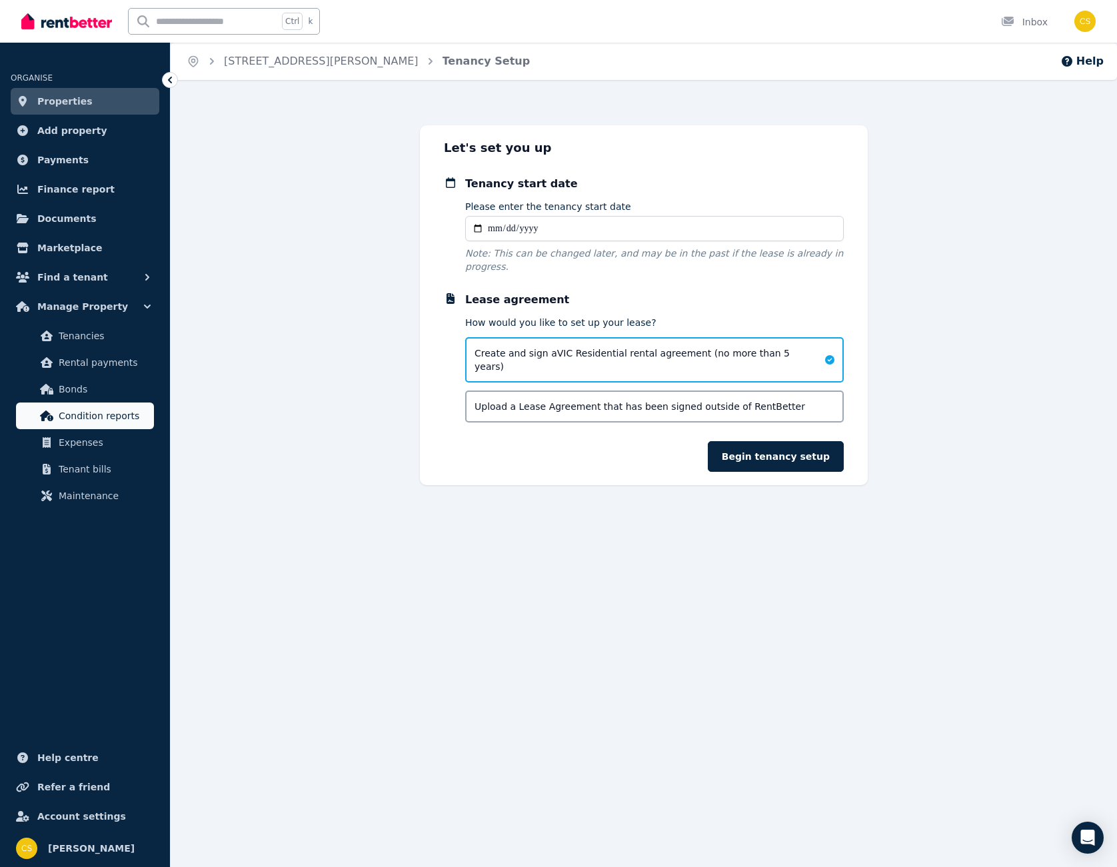
click at [115, 422] on span "Condition reports" at bounding box center [104, 416] width 90 height 16
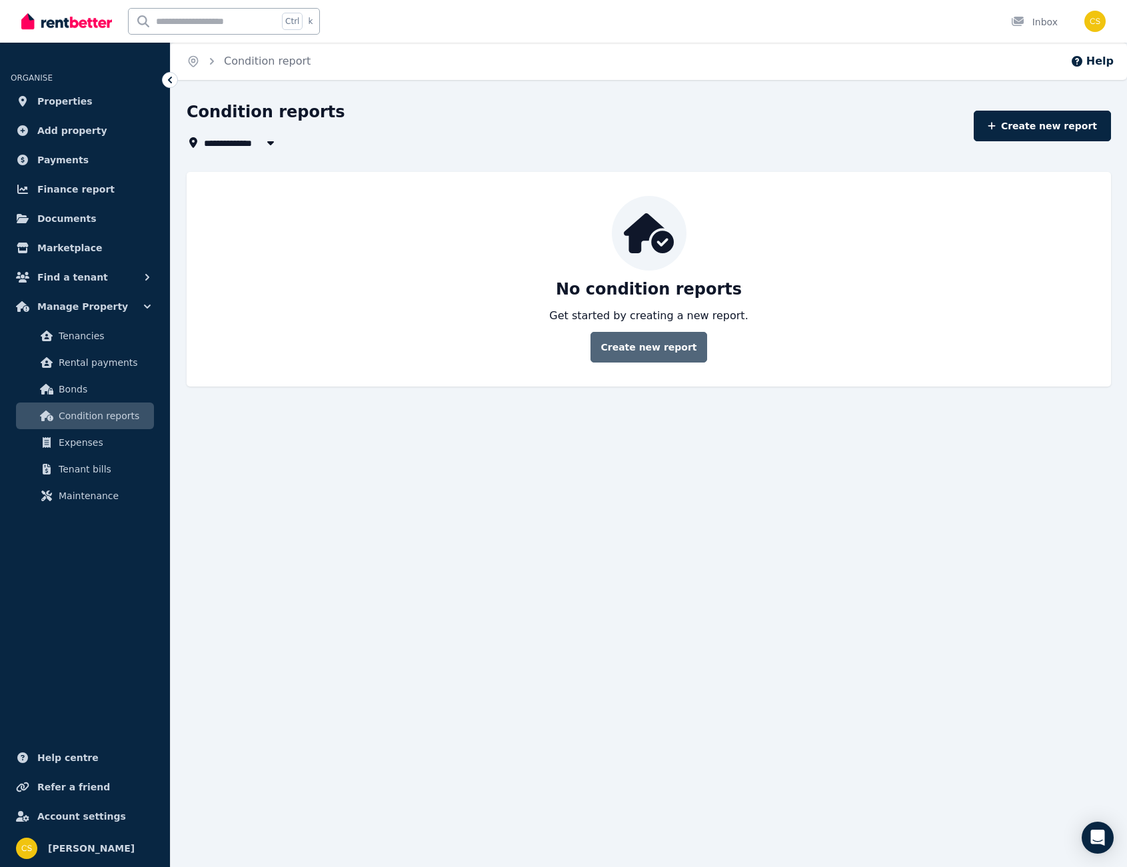
click at [661, 352] on link "Create new report" at bounding box center [648, 347] width 116 height 31
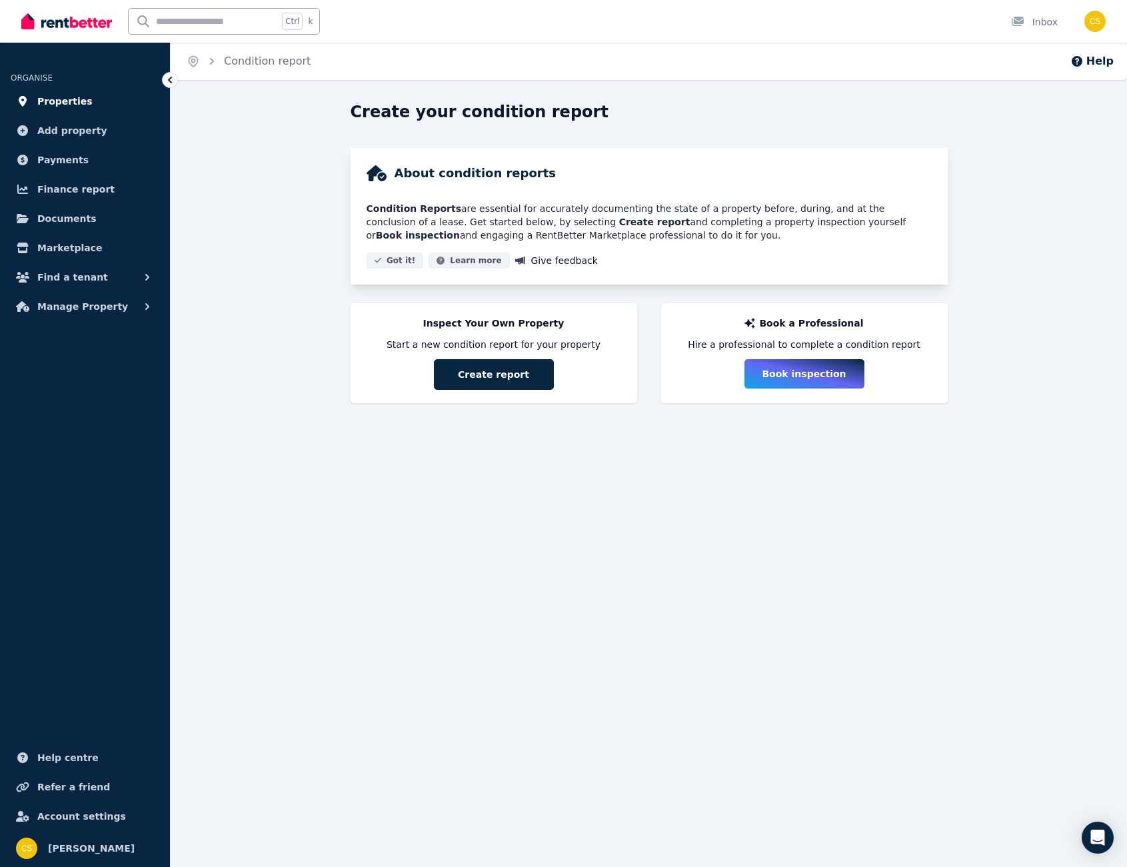
click at [59, 103] on span "Properties" at bounding box center [64, 101] width 55 height 16
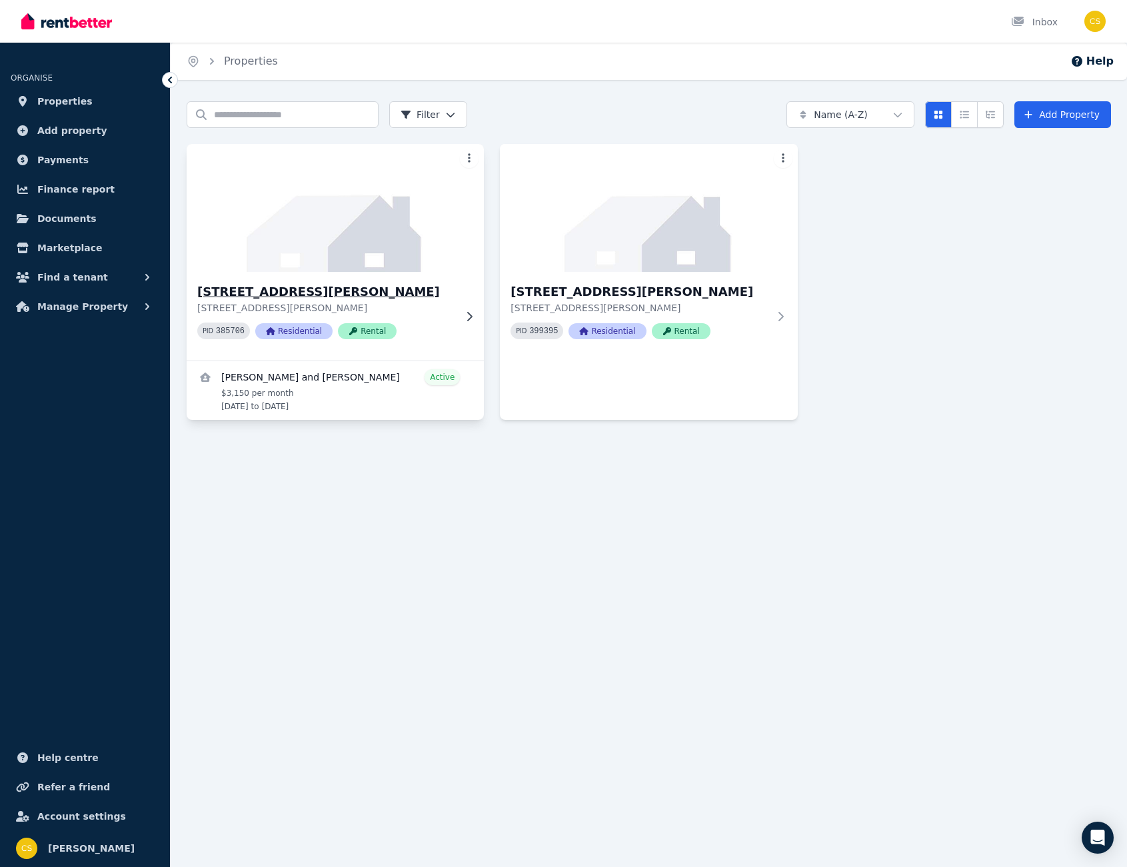
click at [251, 286] on h3 "[STREET_ADDRESS][PERSON_NAME]" at bounding box center [325, 292] width 257 height 19
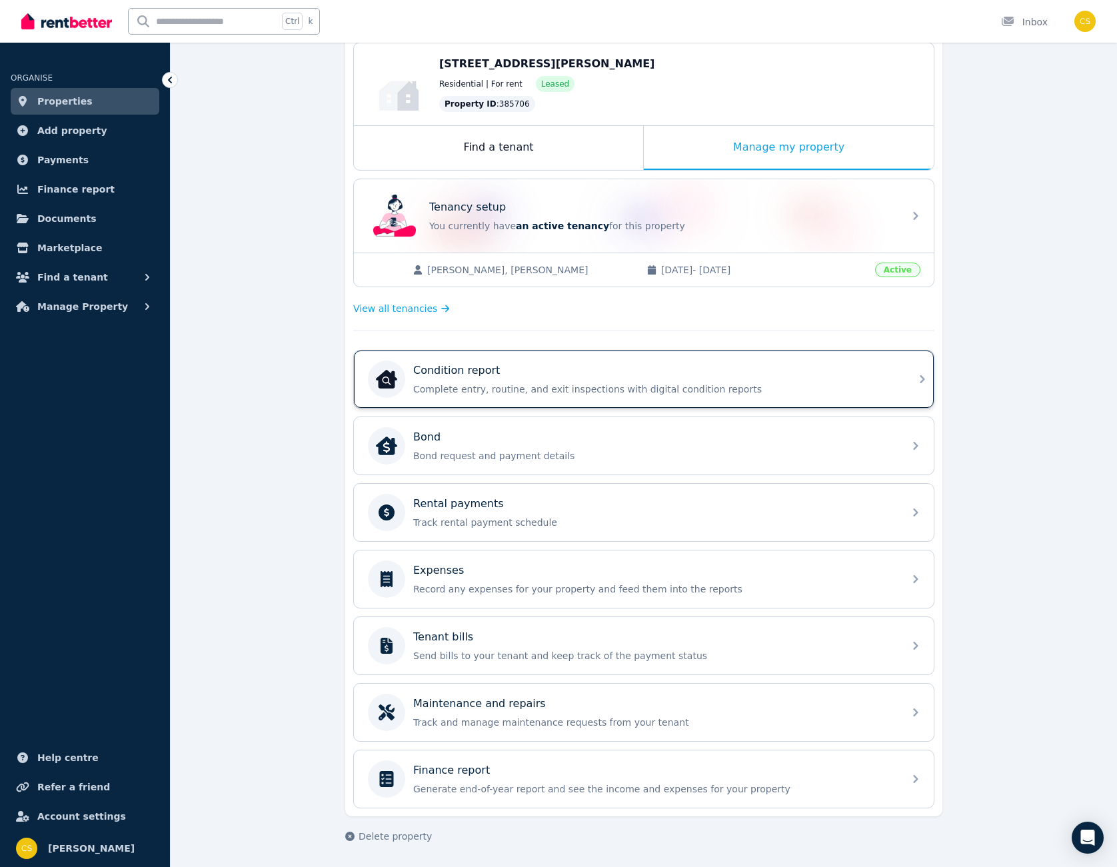
scroll to position [71, 0]
